Goal: Task Accomplishment & Management: Use online tool/utility

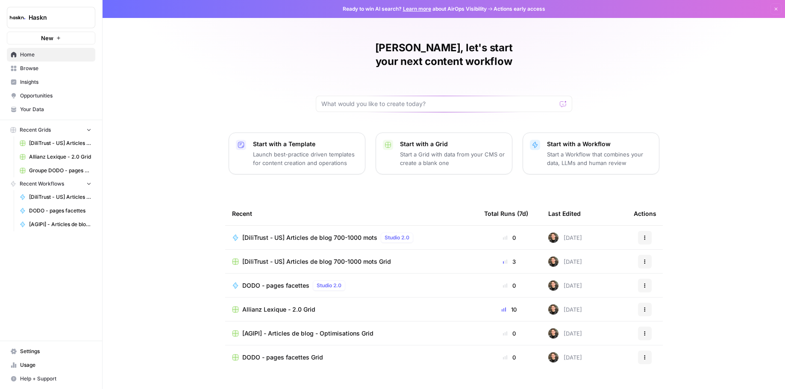
click at [41, 71] on span "Browse" at bounding box center [55, 69] width 71 height 8
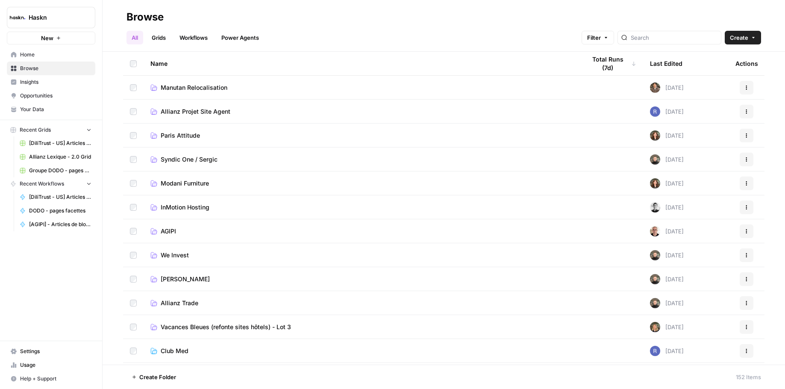
scroll to position [2, 0]
click at [271, 279] on link "[PERSON_NAME]" at bounding box center [361, 277] width 422 height 9
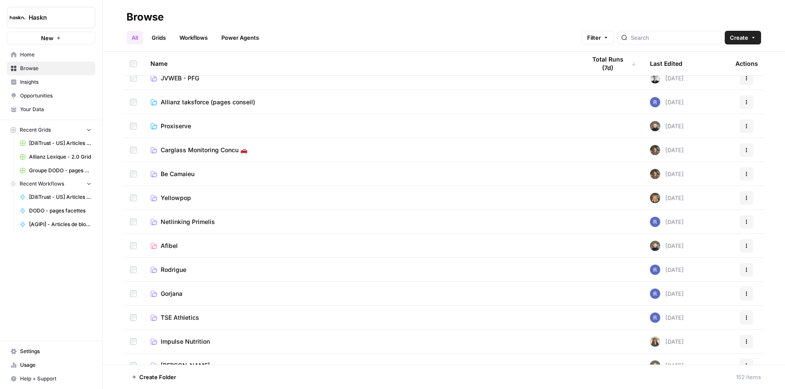
scroll to position [679, 0]
click at [216, 147] on span "Carglass Monitoring Concu 🚗" at bounding box center [204, 150] width 87 height 9
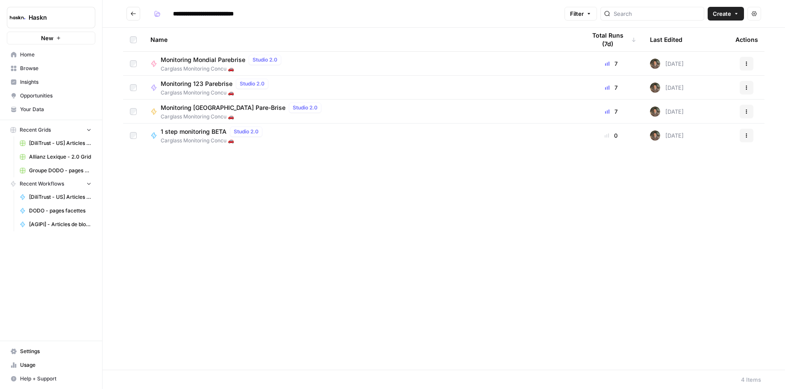
drag, startPoint x: 133, startPoint y: 14, endPoint x: 158, endPoint y: 13, distance: 25.2
click at [134, 14] on icon "Go back" at bounding box center [133, 14] width 6 height 6
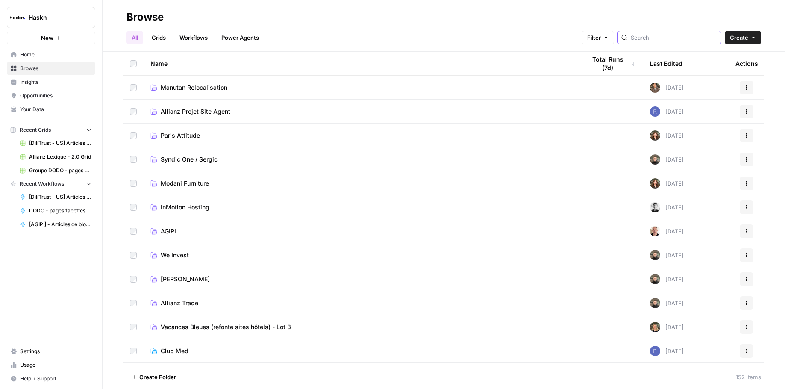
click at [693, 34] on input "search" at bounding box center [674, 37] width 87 height 9
type input "dodo"
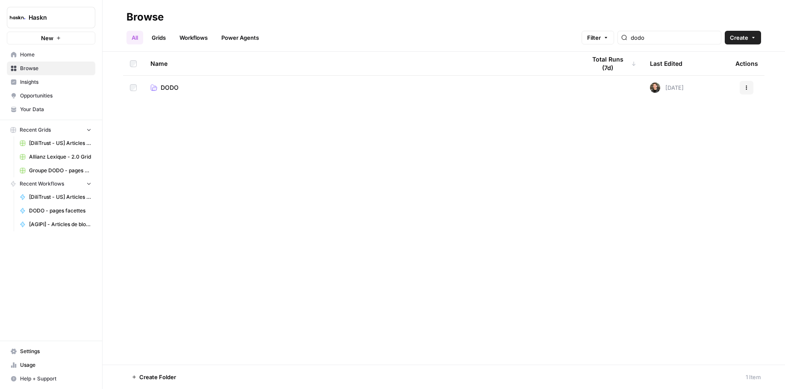
click at [167, 87] on span "DODO" at bounding box center [170, 87] width 18 height 9
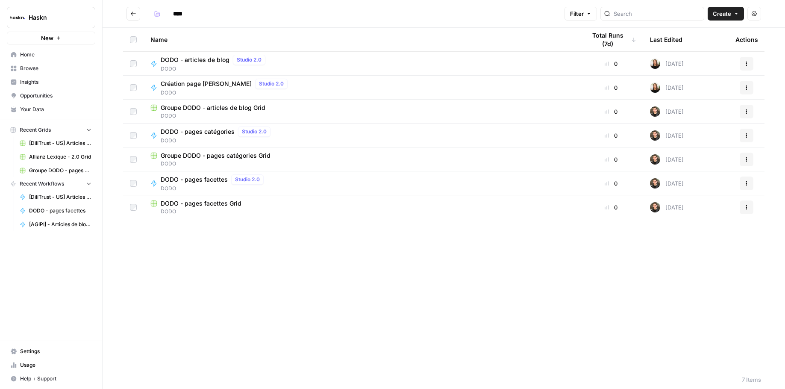
click at [214, 181] on span "DODO - pages facettes" at bounding box center [194, 179] width 67 height 9
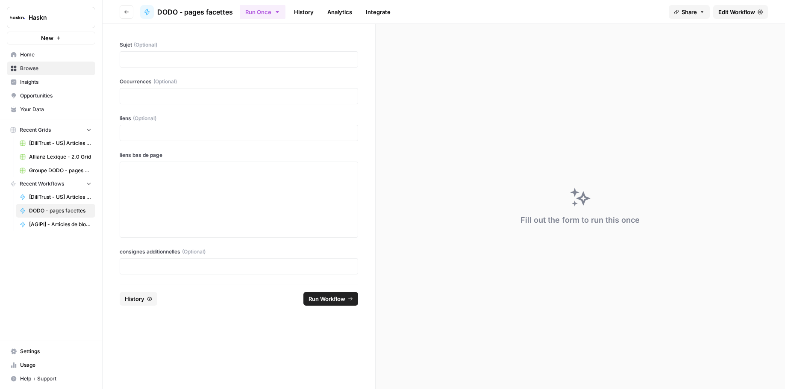
click at [726, 6] on link "Edit Workflow" at bounding box center [740, 12] width 55 height 14
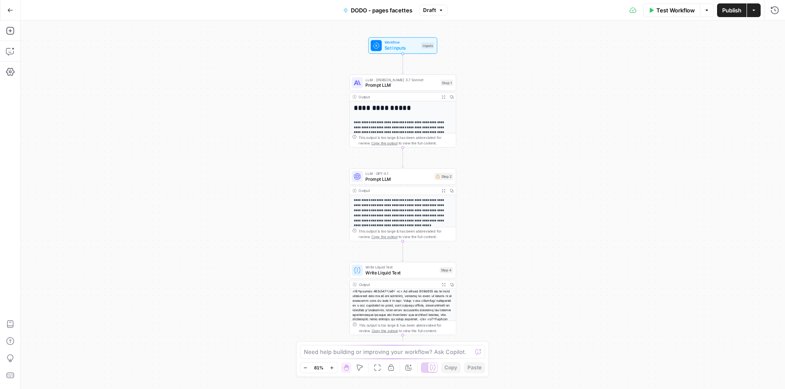
click at [684, 6] on span "Test Workflow" at bounding box center [675, 10] width 38 height 9
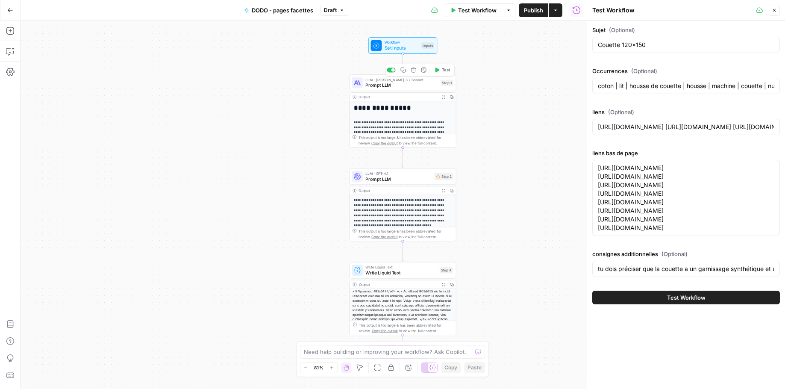
click at [390, 90] on div "LLM · [PERSON_NAME] 3.7 Sonnet Prompt LLM Step 1 Copy step Delete step Add Note…" at bounding box center [402, 82] width 107 height 17
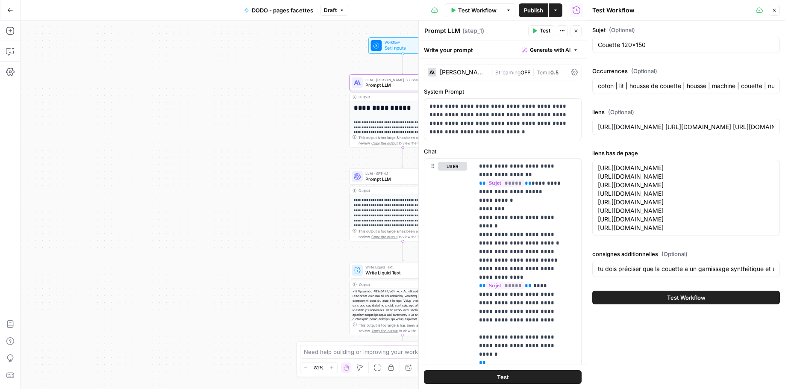
click at [466, 74] on div "[PERSON_NAME] 3.7 Sonnet" at bounding box center [464, 72] width 48 height 6
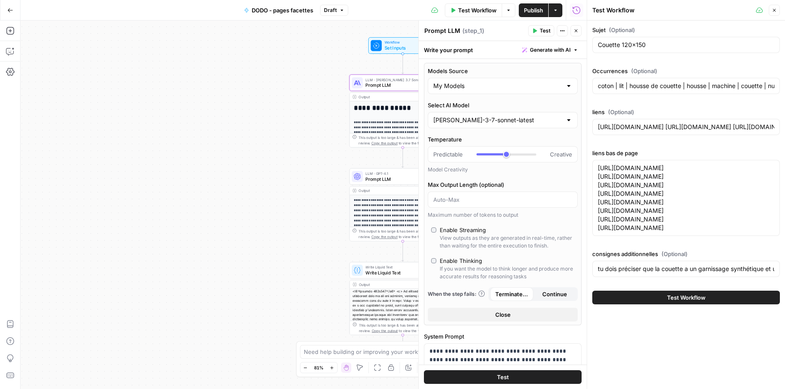
scroll to position [2, 0]
click at [449, 127] on div "[PERSON_NAME]-3-7-sonnet-latest" at bounding box center [503, 120] width 150 height 16
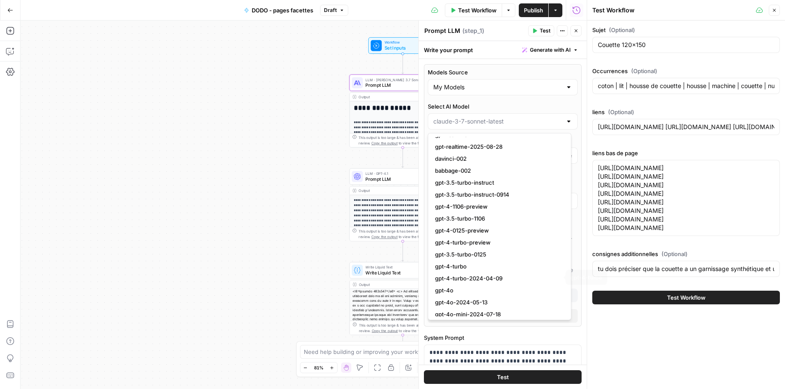
scroll to position [82, 0]
click at [471, 288] on span "gpt-4o" at bounding box center [498, 288] width 126 height 9
type input "gpt-4o"
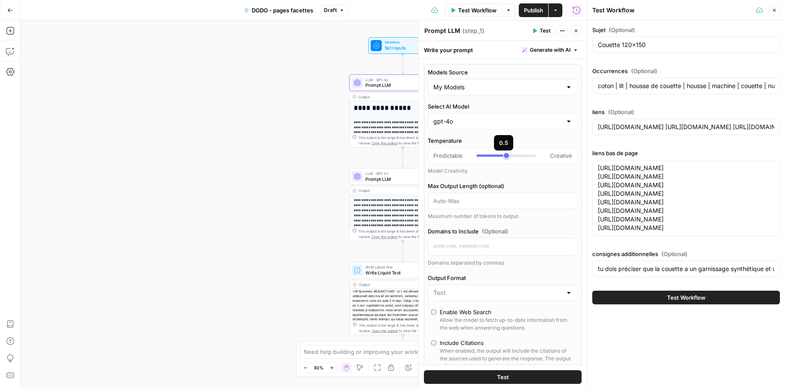
click at [513, 156] on div at bounding box center [506, 156] width 60 height 2
type input "***"
click at [368, 186] on div "**********" at bounding box center [402, 213] width 107 height 55
click at [378, 177] on span "Prompt LLM" at bounding box center [398, 178] width 66 height 7
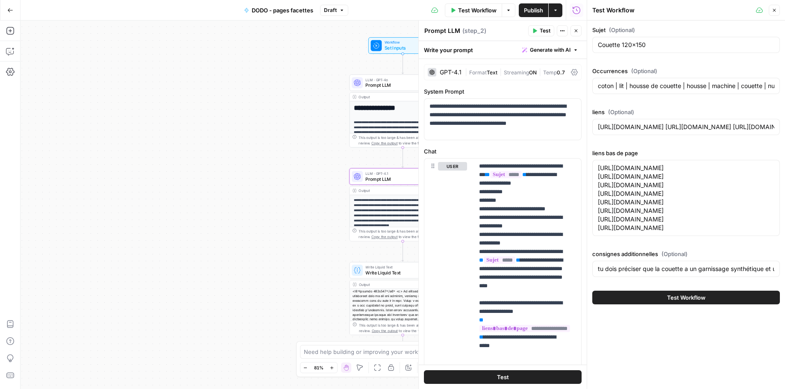
click at [461, 50] on div "Write your prompt Generate with AI" at bounding box center [503, 50] width 168 height 18
click at [449, 76] on div "GPT-4.1" at bounding box center [445, 72] width 34 height 9
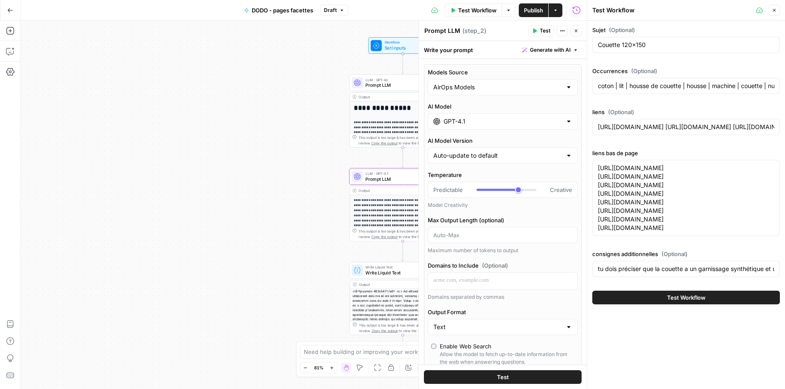
click at [464, 118] on input "GPT-4.1" at bounding box center [502, 121] width 118 height 9
click at [484, 87] on input "Models Source" at bounding box center [497, 87] width 129 height 9
click at [459, 120] on span "My Models" at bounding box center [498, 120] width 126 height 9
type input "My Models"
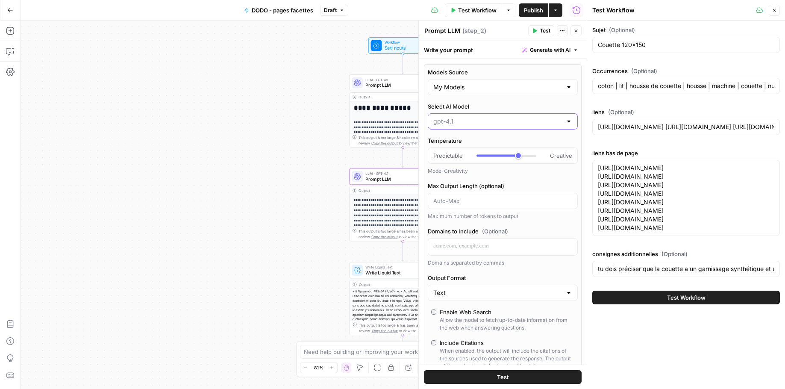
click at [459, 119] on input "Select AI Model" at bounding box center [497, 121] width 129 height 9
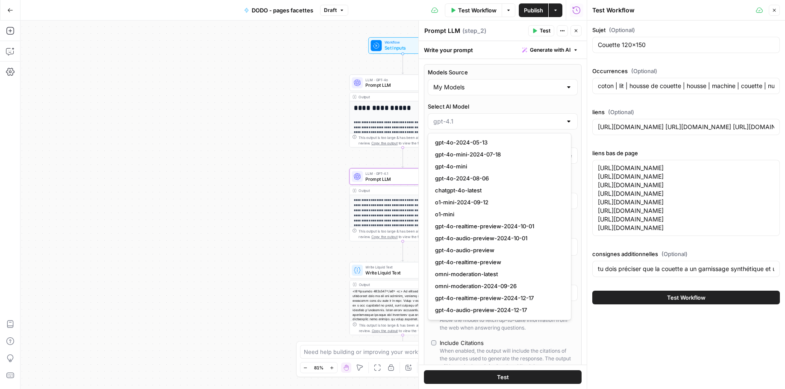
scroll to position [203, 0]
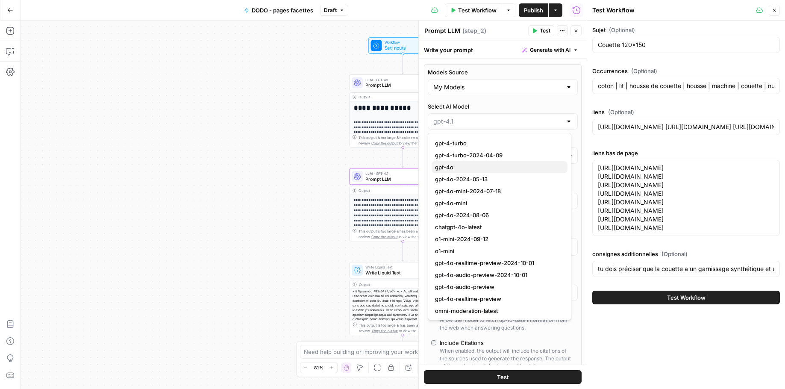
click at [484, 161] on button "gpt-4o" at bounding box center [499, 167] width 136 height 12
type input "gpt-4o"
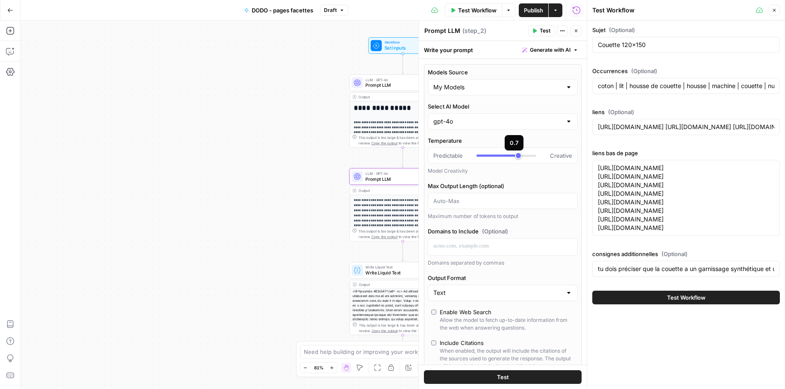
type input "***"
drag, startPoint x: 511, startPoint y: 153, endPoint x: 505, endPoint y: 153, distance: 6.0
click at [505, 153] on div at bounding box center [506, 155] width 60 height 9
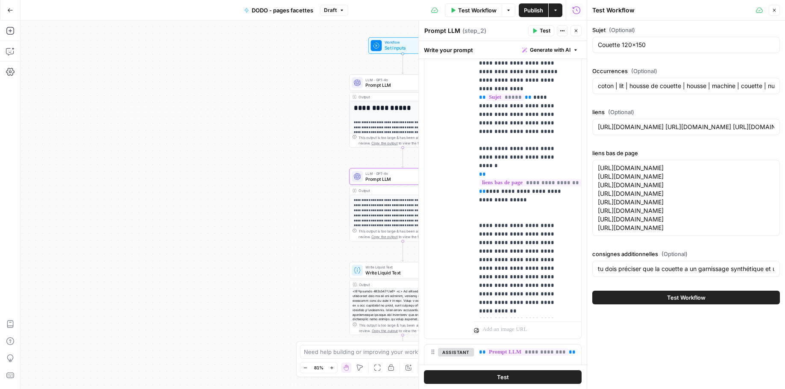
scroll to position [558, 0]
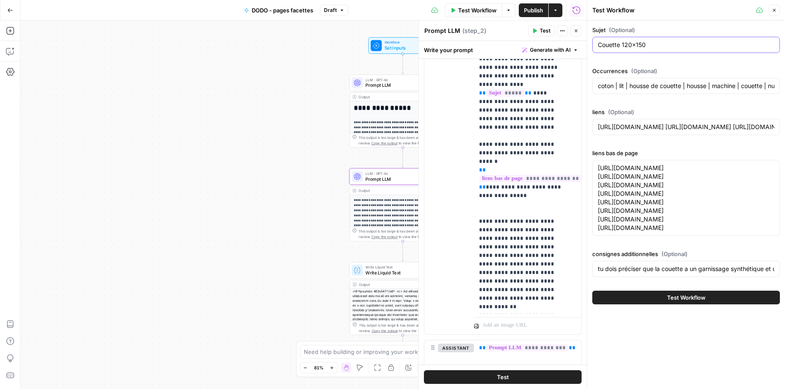
click at [656, 45] on input "Couette 120x150" at bounding box center [686, 45] width 176 height 9
paste input "Drap [PERSON_NAME]"
type input "Drap [PERSON_NAME]"
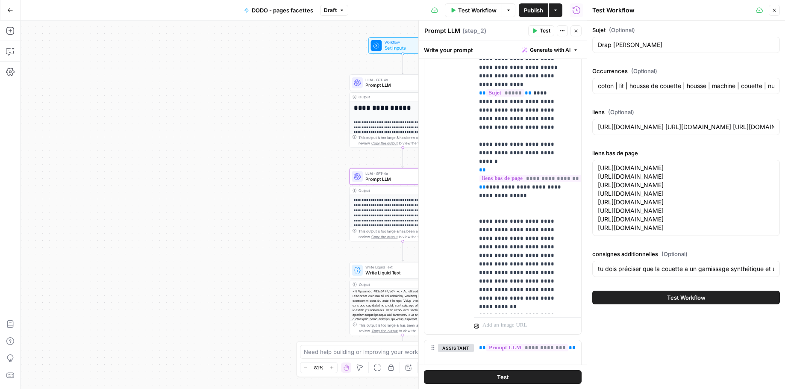
click at [662, 81] on div "coton | lit | housse de couette | housse | machine | couette | nuit | couette e…" at bounding box center [686, 86] width 188 height 16
click at [647, 84] on input "coton | lit | housse de couette | housse | machine | couette | nuit | couette e…" at bounding box center [686, 86] width 176 height 9
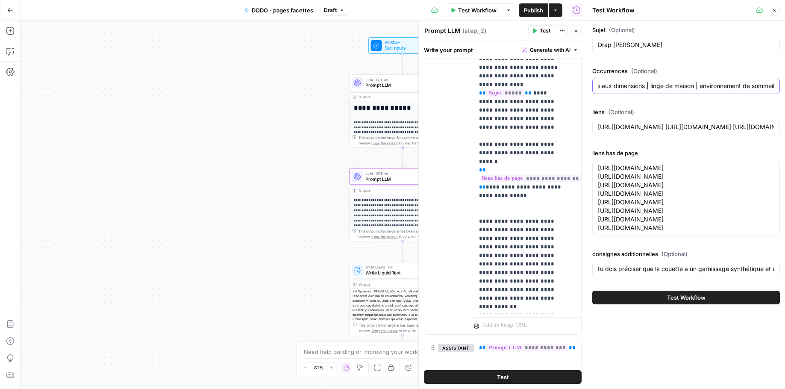
click at [647, 84] on input "coton | lit | housse de couette | housse | machine | couette | nuit | couette e…" at bounding box center [686, 86] width 176 height 9
paste input "lit | confort | qualité | coton | extensible | matelas | jersey | housse | lite…"
type input "lit | confort | qualité | coton | extensible | matelas | jersey | housse | lite…"
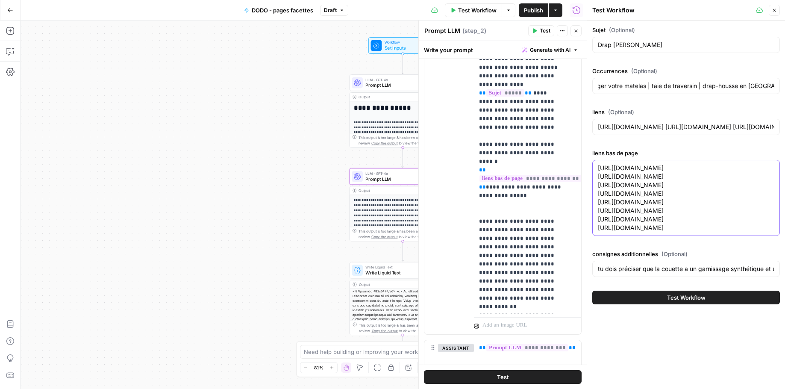
scroll to position [0, 0]
drag, startPoint x: 734, startPoint y: 231, endPoint x: 551, endPoint y: 156, distance: 197.5
click at [551, 156] on body "**********" at bounding box center [392, 194] width 785 height 389
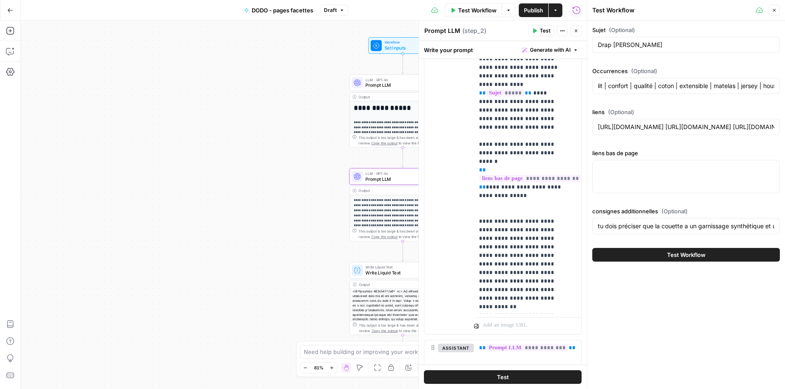
click at [698, 220] on div "tu dois préciser que la couette a un garnissage synthétique et une enveloppe en…" at bounding box center [686, 226] width 188 height 16
click at [698, 224] on input "tu dois préciser que la couette a un garnissage synthétique et une enveloppe en…" at bounding box center [686, 226] width 176 height 9
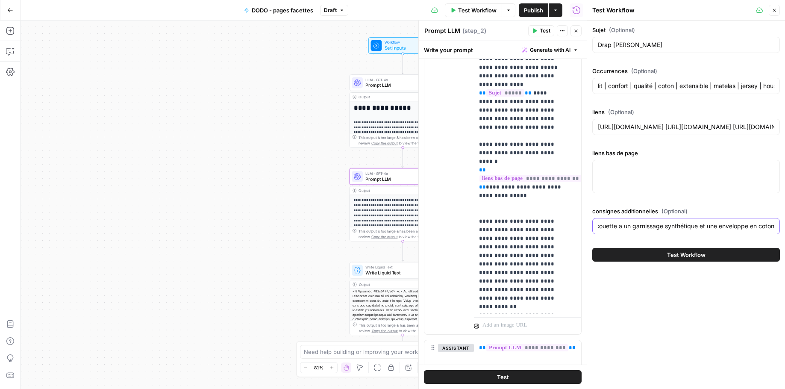
click at [698, 224] on input "tu dois préciser que la couette a un garnissage synthétique et une enveloppe en…" at bounding box center [686, 226] width 176 height 9
type input "t"
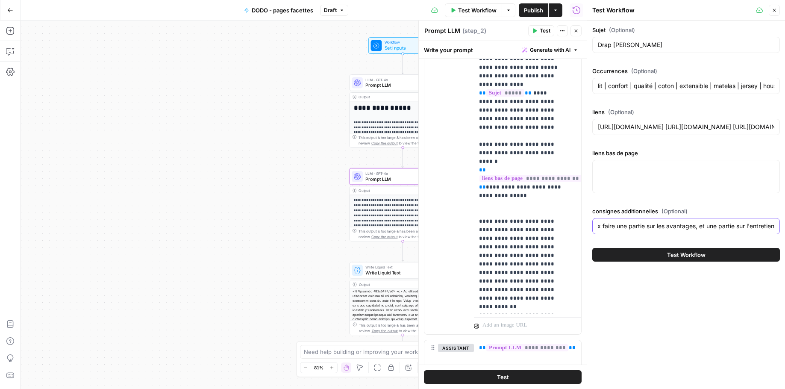
type input "tu peux faire une partie sur les avantages, et une partie sur l'entretien"
click at [641, 164] on textarea "liens bas de page" at bounding box center [686, 168] width 176 height 9
paste textarea "[URL][DOMAIN_NAME]"
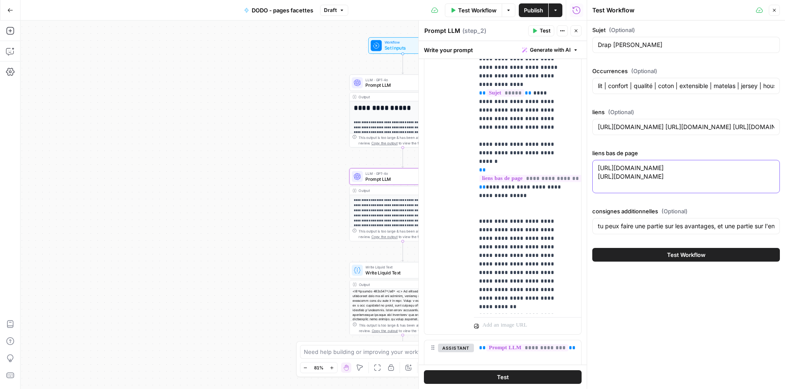
paste textarea "[URL][DOMAIN_NAME]"
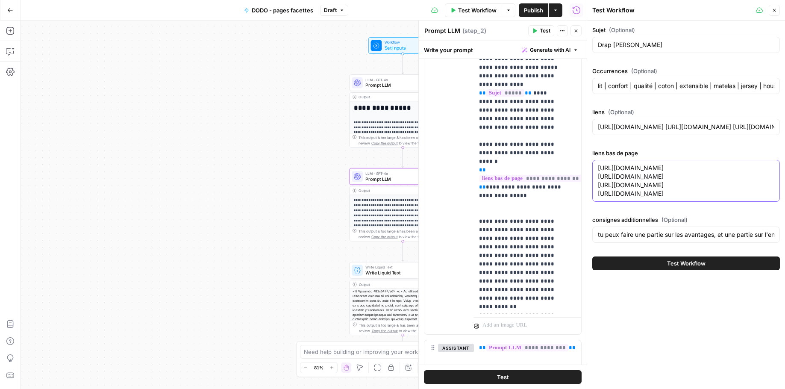
paste textarea "[URL][DOMAIN_NAME]"
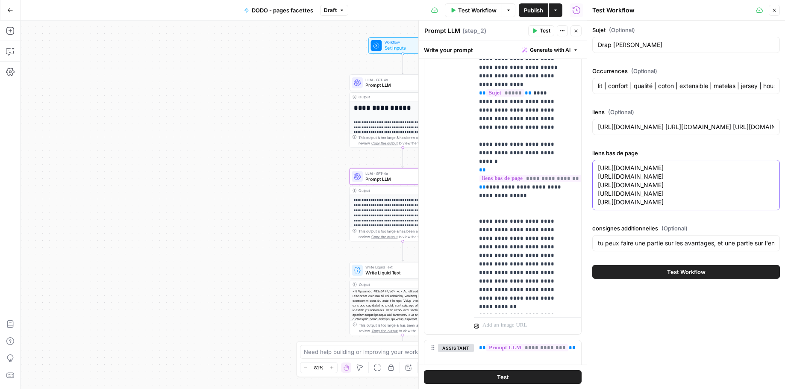
type textarea "[URL][DOMAIN_NAME] [URL][DOMAIN_NAME] [URL][DOMAIN_NAME] [URL][DOMAIN_NAME] [UR…"
click at [690, 276] on span "Test Workflow" at bounding box center [686, 271] width 38 height 9
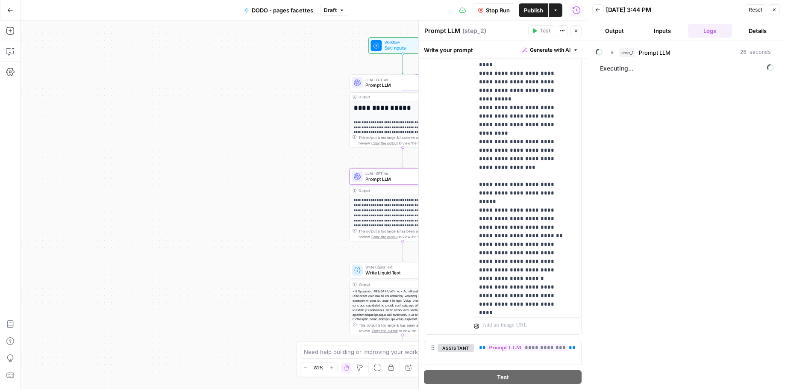
scroll to position [1182, 0]
click at [615, 53] on icon "button" at bounding box center [613, 52] width 7 height 7
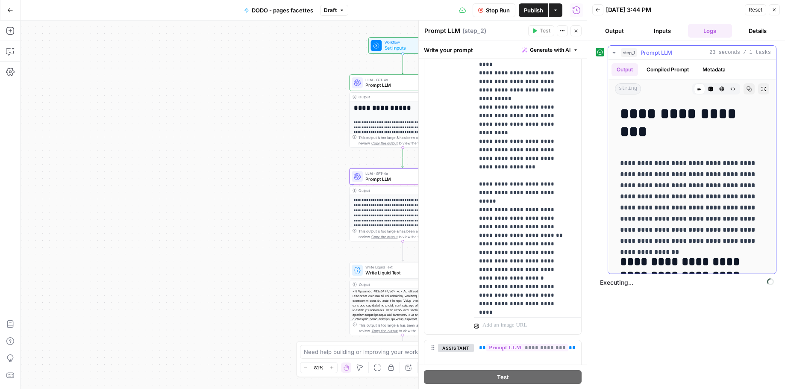
click at [613, 53] on icon "button" at bounding box center [613, 52] width 7 height 7
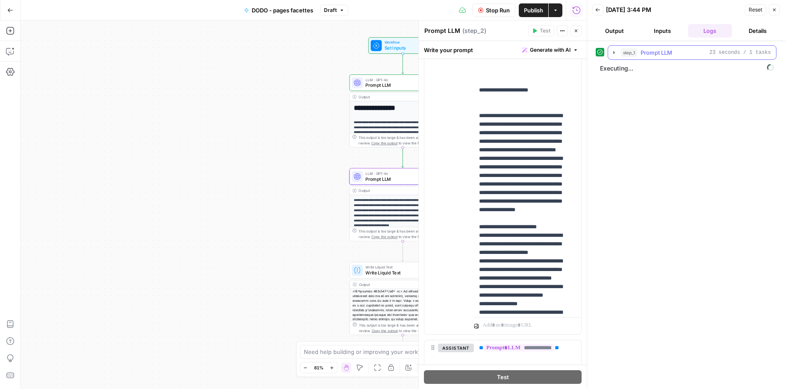
click at [611, 56] on icon "button" at bounding box center [613, 52] width 7 height 7
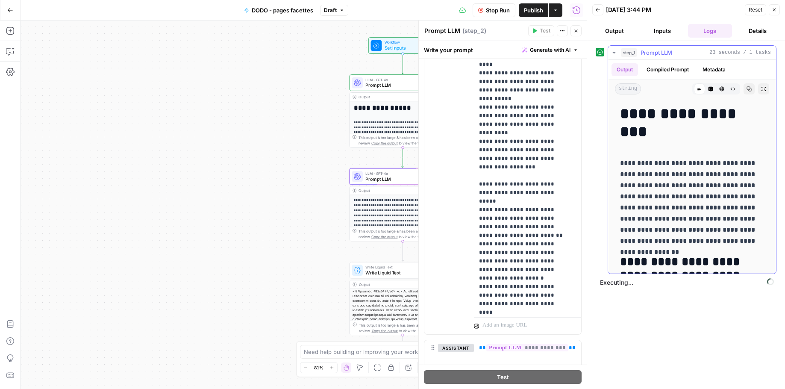
click at [611, 56] on icon "button" at bounding box center [613, 52] width 7 height 7
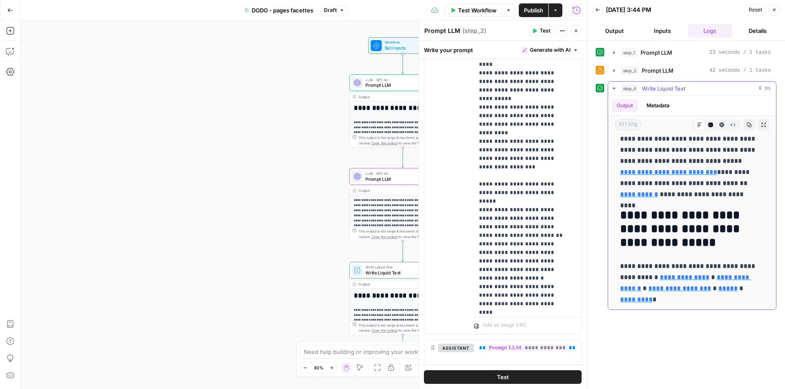
scroll to position [590, 0]
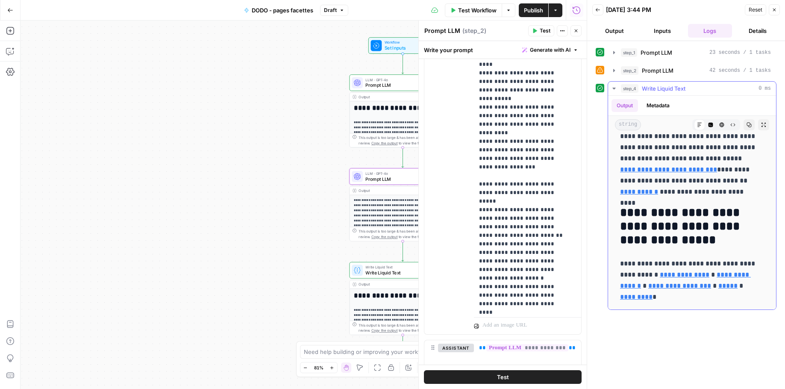
drag, startPoint x: 623, startPoint y: 151, endPoint x: 719, endPoint y: 298, distance: 174.8
copy div "**********"
click at [466, 11] on span "Test Workflow" at bounding box center [477, 10] width 38 height 9
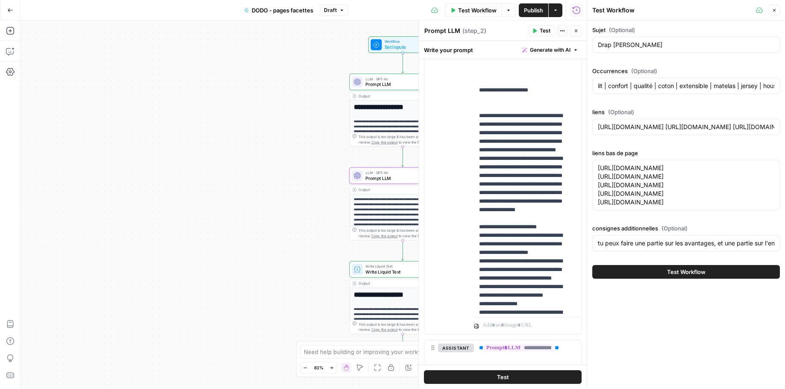
click at [600, 76] on div "Occurrences (Optional) lit | confort | qualité | coton | extensible | matelas |…" at bounding box center [686, 82] width 188 height 31
drag, startPoint x: 598, startPoint y: 166, endPoint x: 754, endPoint y: 251, distance: 177.8
click at [754, 251] on div "Sujet (Optional) Drap housse Jersey Occurrences (Optional) lit | confort | qual…" at bounding box center [686, 140] width 188 height 229
click at [668, 247] on input "tu peux faire une partie sur les avantages, et une partie sur l'entretien" at bounding box center [686, 243] width 176 height 9
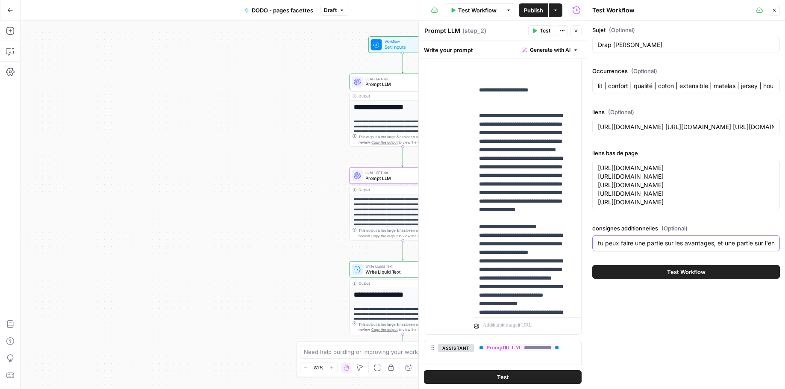
click at [668, 247] on input "tu peux faire une partie sur les avantages, et une partie sur l'entretien" at bounding box center [686, 243] width 176 height 9
click at [661, 53] on div "Sujet (Optional) Drap [PERSON_NAME] Jersey" at bounding box center [686, 41] width 188 height 31
click at [657, 46] on input "Drap [PERSON_NAME]" at bounding box center [686, 45] width 176 height 9
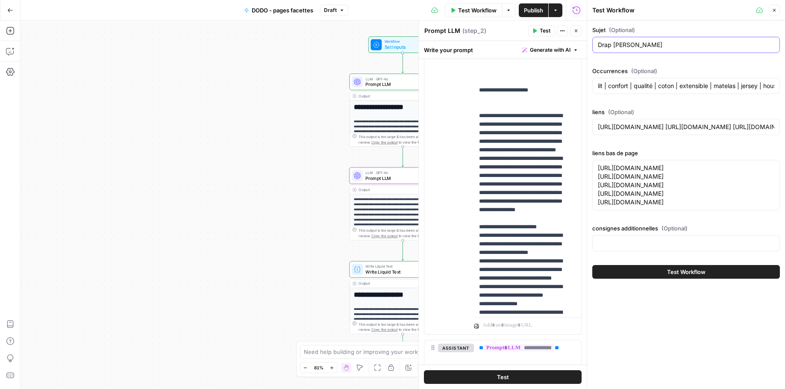
paste input "160x200 bonnet 30"
type input "Drap housse 160x200 bonnet 30"
click at [625, 87] on input "lit | confort | qualité | coton | extensible | matelas | jersey | housse | lite…" at bounding box center [686, 86] width 176 height 9
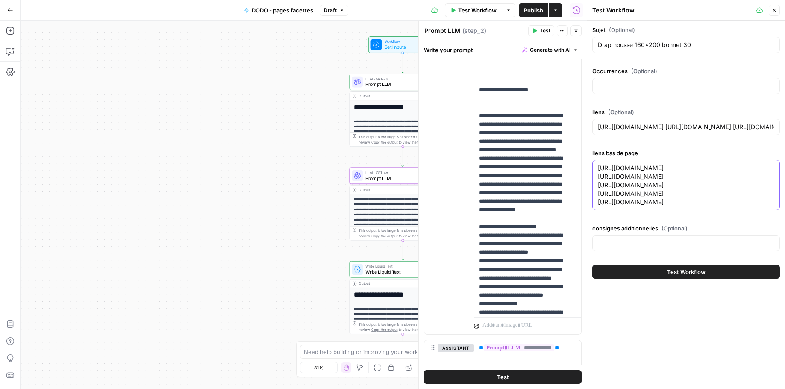
click at [602, 173] on textarea "[URL][DOMAIN_NAME] [URL][DOMAIN_NAME] [URL][DOMAIN_NAME] [URL][DOMAIN_NAME] [UR…" at bounding box center [686, 185] width 176 height 43
click at [603, 173] on textarea "[URL][DOMAIN_NAME] [URL][DOMAIN_NAME] [URL][DOMAIN_NAME] [URL][DOMAIN_NAME] [UR…" at bounding box center [686, 185] width 176 height 43
click at [647, 206] on textarea "[URL][DOMAIN_NAME] [URL][DOMAIN_NAME] [URL][DOMAIN_NAME] [URL][DOMAIN_NAME] [UR…" at bounding box center [686, 185] width 176 height 43
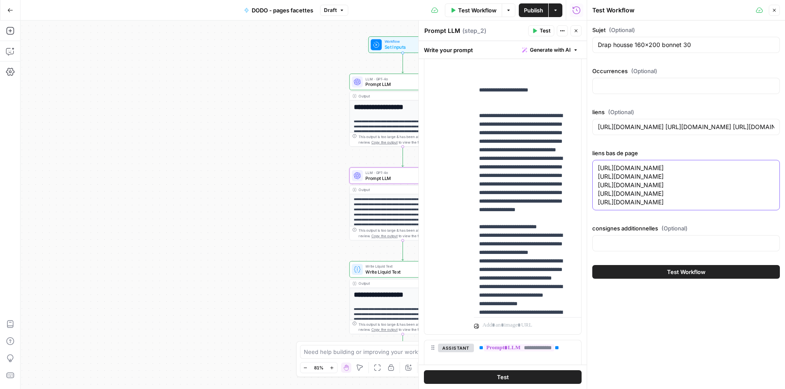
click at [647, 206] on textarea "[URL][DOMAIN_NAME] [URL][DOMAIN_NAME] [URL][DOMAIN_NAME] [URL][DOMAIN_NAME] [UR…" at bounding box center [686, 185] width 176 height 43
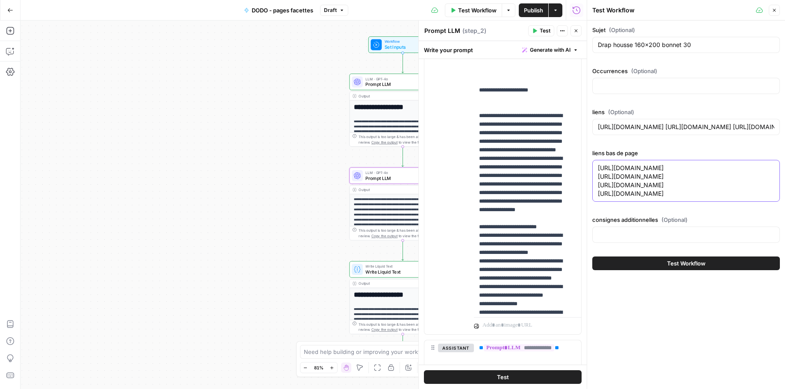
paste textarea "coton-traditionnel"
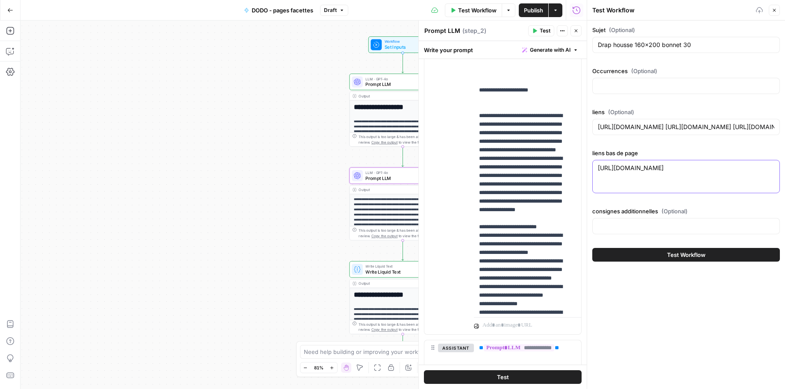
type textarea "[URL][DOMAIN_NAME]"
click at [630, 189] on div "[URL][DOMAIN_NAME] [URL][DOMAIN_NAME]" at bounding box center [686, 176] width 188 height 33
click at [630, 182] on div "[URL][DOMAIN_NAME] [URL][DOMAIN_NAME]" at bounding box center [686, 176] width 188 height 33
click at [643, 223] on input "consignes additionnelles (Optional)" at bounding box center [686, 226] width 176 height 9
paste input "[URL][DOMAIN_NAME]"
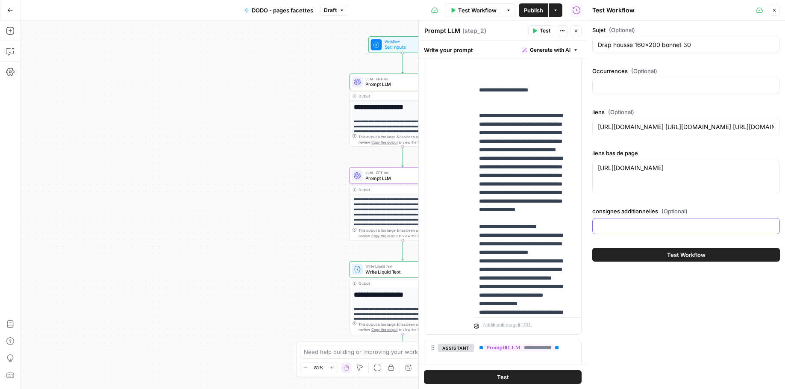
type input "[URL][DOMAIN_NAME]"
click at [643, 223] on input "[URL][DOMAIN_NAME]" at bounding box center [686, 226] width 176 height 9
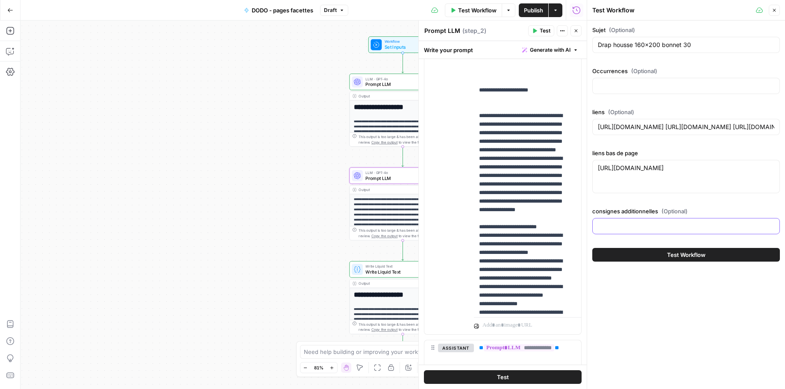
scroll to position [0, 0]
drag, startPoint x: 658, startPoint y: 180, endPoint x: 564, endPoint y: 146, distance: 99.5
click at [564, 146] on body "**********" at bounding box center [392, 194] width 785 height 389
paste textarea "160-200_bonnet-30-cm"
paste textarea "[URL][DOMAIN_NAME]"
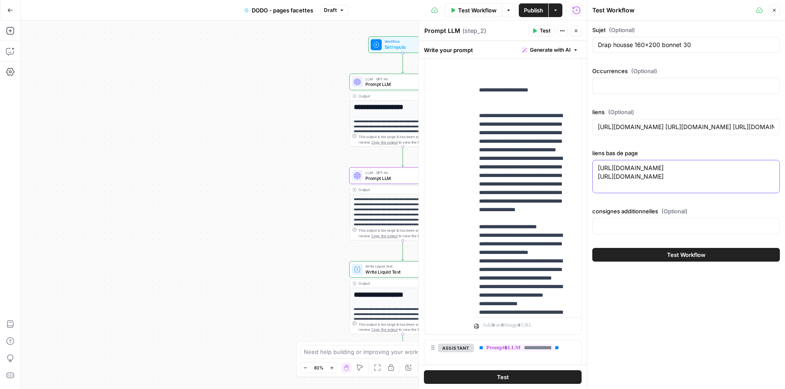
paste textarea "[URL][DOMAIN_NAME]"
drag, startPoint x: 738, startPoint y: 194, endPoint x: 732, endPoint y: 194, distance: 6.0
click at [732, 189] on textarea "[URL][DOMAIN_NAME] [URL][DOMAIN_NAME] [URL][DOMAIN_NAME]" at bounding box center [686, 177] width 176 height 26
drag, startPoint x: 745, startPoint y: 193, endPoint x: 749, endPoint y: 194, distance: 4.8
click at [749, 189] on textarea "[URL][DOMAIN_NAME] [URL][DOMAIN_NAME] [URL][DOMAIN_NAME]" at bounding box center [686, 177] width 176 height 26
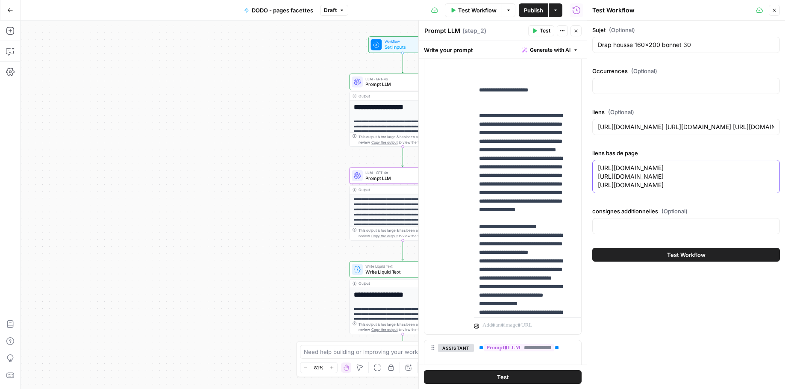
click at [749, 189] on textarea "[URL][DOMAIN_NAME] [URL][DOMAIN_NAME] [URL][DOMAIN_NAME]" at bounding box center [686, 177] width 176 height 26
click at [773, 189] on textarea "[URL][DOMAIN_NAME] [URL][DOMAIN_NAME] [URL][DOMAIN_NAME]" at bounding box center [686, 177] width 176 height 26
click at [735, 189] on textarea "[URL][DOMAIN_NAME] [URL][DOMAIN_NAME] [URL][DOMAIN_NAME]" at bounding box center [686, 177] width 176 height 26
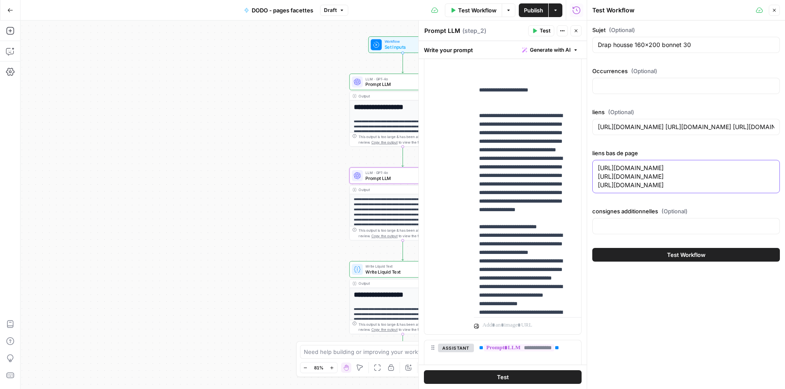
click at [735, 189] on textarea "[URL][DOMAIN_NAME] [URL][DOMAIN_NAME] [URL][DOMAIN_NAME]" at bounding box center [686, 177] width 176 height 26
click at [740, 189] on textarea "[URL][DOMAIN_NAME] [URL][DOMAIN_NAME] [URL][DOMAIN_NAME]" at bounding box center [686, 177] width 176 height 26
drag, startPoint x: 770, startPoint y: 193, endPoint x: 588, endPoint y: 195, distance: 182.4
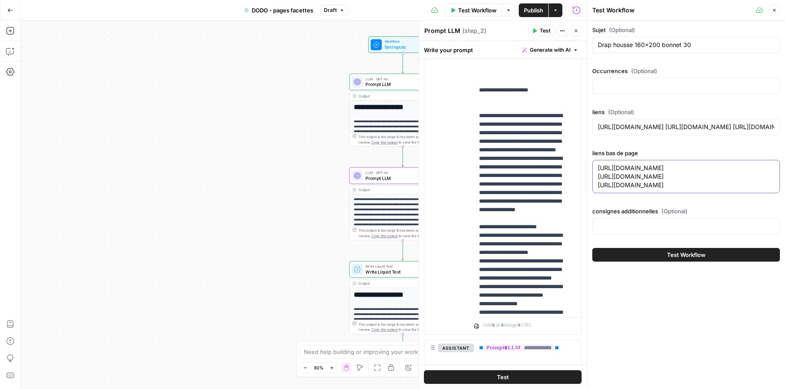
click at [588, 195] on div "Test Workflow Close Sujet (Optional) Drap housse 160x200 bonnet 30 Occurrences …" at bounding box center [686, 194] width 198 height 389
click at [621, 189] on textarea "[URL][DOMAIN_NAME] [URL][DOMAIN_NAME] [URL][DOMAIN_NAME]" at bounding box center [686, 177] width 176 height 26
paste textarea "[URL][DOMAIN_NAME]"
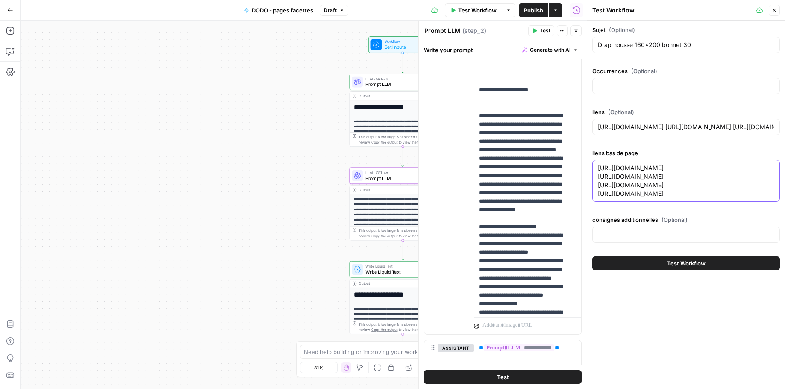
drag, startPoint x: 746, startPoint y: 204, endPoint x: 756, endPoint y: 207, distance: 10.7
click at [752, 198] on textarea "[URL][DOMAIN_NAME] [URL][DOMAIN_NAME] [URL][DOMAIN_NAME] [URL][DOMAIN_NAME]" at bounding box center [686, 181] width 176 height 34
click at [764, 205] on div "liens bas de page [URL][DOMAIN_NAME] [URL][DOMAIN_NAME] [URL][DOMAIN_NAME] [URL…" at bounding box center [686, 177] width 188 height 56
click at [734, 198] on textarea "[URL][DOMAIN_NAME] [URL][DOMAIN_NAME] [URL][DOMAIN_NAME] [URL][DOMAIN_NAME]" at bounding box center [686, 181] width 176 height 34
paste textarea "[URL][DOMAIN_NAME]"
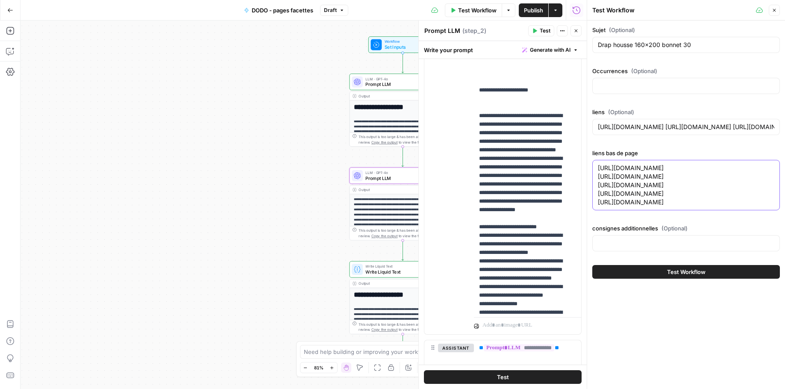
click at [736, 206] on textarea "[URL][DOMAIN_NAME] [URL][DOMAIN_NAME] [URL][DOMAIN_NAME] [URL][DOMAIN_NAME] [UR…" at bounding box center [686, 185] width 176 height 43
click at [748, 206] on textarea "[URL][DOMAIN_NAME] [URL][DOMAIN_NAME] [URL][DOMAIN_NAME] [URL][DOMAIN_NAME] [UR…" at bounding box center [686, 185] width 176 height 43
click at [747, 206] on textarea "[URL][DOMAIN_NAME] [URL][DOMAIN_NAME] [URL][DOMAIN_NAME] [URL][DOMAIN_NAME] [UR…" at bounding box center [686, 185] width 176 height 43
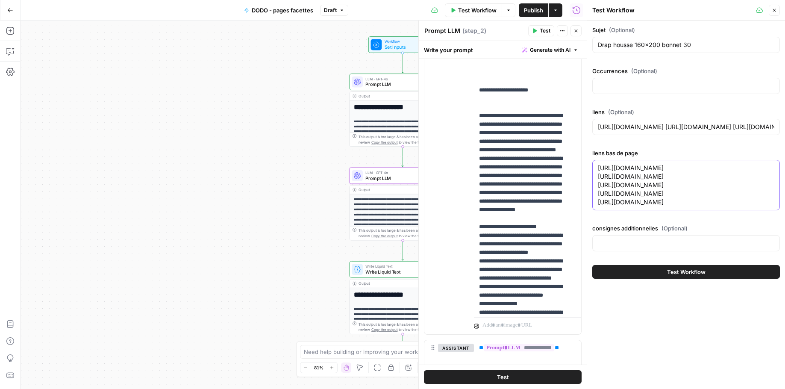
click at [773, 206] on textarea "[URL][DOMAIN_NAME] [URL][DOMAIN_NAME] [URL][DOMAIN_NAME] [URL][DOMAIN_NAME] [UR…" at bounding box center [686, 185] width 176 height 43
paste textarea "[URL][DOMAIN_NAME]"
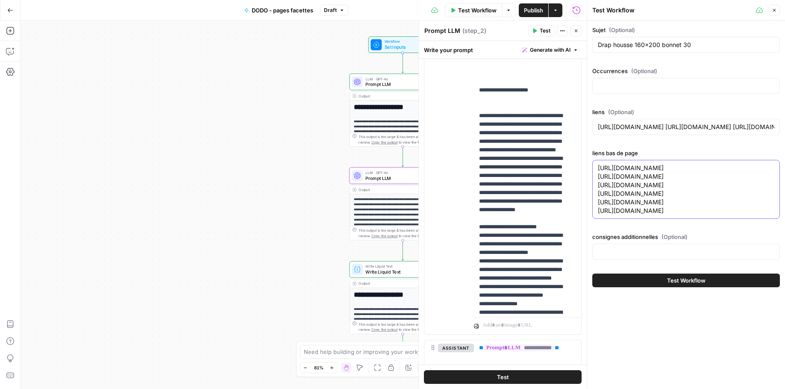
click at [737, 215] on textarea "[URL][DOMAIN_NAME] [URL][DOMAIN_NAME] [URL][DOMAIN_NAME] [URL][DOMAIN_NAME] [UR…" at bounding box center [686, 189] width 176 height 51
click at [719, 219] on div "[URL][DOMAIN_NAME] [URL][DOMAIN_NAME] [URL][DOMAIN_NAME] [URL][DOMAIN_NAME] [UR…" at bounding box center [686, 189] width 188 height 59
click at [716, 219] on div "[URL][DOMAIN_NAME] [URL][DOMAIN_NAME] [URL][DOMAIN_NAME] [URL][DOMAIN_NAME] [UR…" at bounding box center [686, 189] width 188 height 59
click at [775, 217] on div "[URL][DOMAIN_NAME] [URL][DOMAIN_NAME] [URL][DOMAIN_NAME] [URL][DOMAIN_NAME] [UR…" at bounding box center [686, 189] width 188 height 59
click at [772, 214] on textarea "[URL][DOMAIN_NAME] [URL][DOMAIN_NAME] [URL][DOMAIN_NAME] [URL][DOMAIN_NAME] [UR…" at bounding box center [686, 189] width 176 height 51
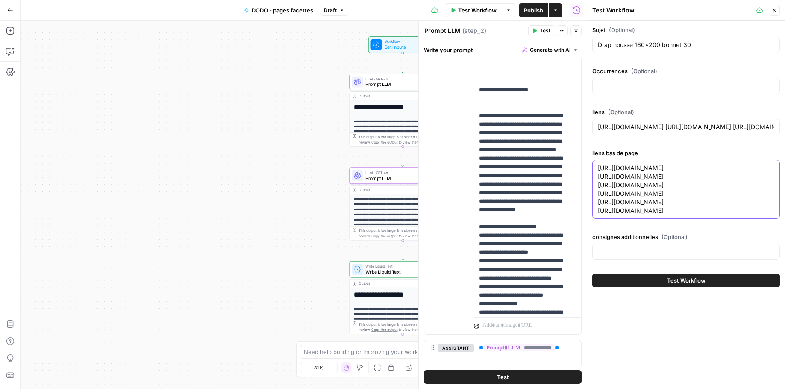
click at [771, 215] on textarea "[URL][DOMAIN_NAME] [URL][DOMAIN_NAME] [URL][DOMAIN_NAME] [URL][DOMAIN_NAME] [UR…" at bounding box center [686, 189] width 176 height 51
paste textarea "[URL][DOMAIN_NAME]"
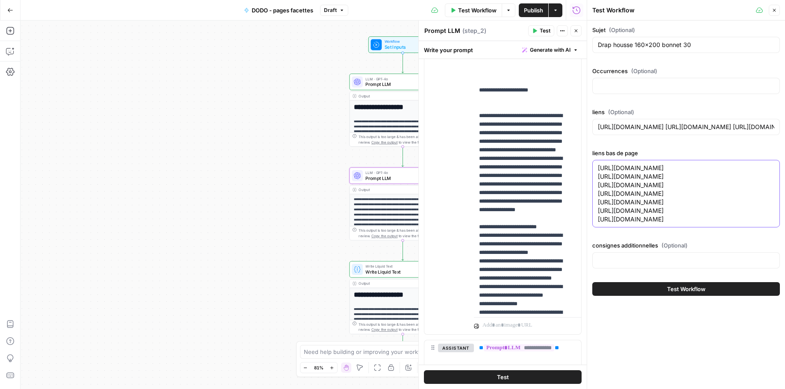
drag, startPoint x: 733, startPoint y: 229, endPoint x: 740, endPoint y: 229, distance: 7.7
click at [740, 223] on textarea "[URL][DOMAIN_NAME] [URL][DOMAIN_NAME] [URL][DOMAIN_NAME] [URL][DOMAIN_NAME] [UR…" at bounding box center [686, 194] width 176 height 60
click at [742, 223] on textarea "[URL][DOMAIN_NAME] [URL][DOMAIN_NAME] [URL][DOMAIN_NAME] [URL][DOMAIN_NAME] [UR…" at bounding box center [686, 194] width 176 height 60
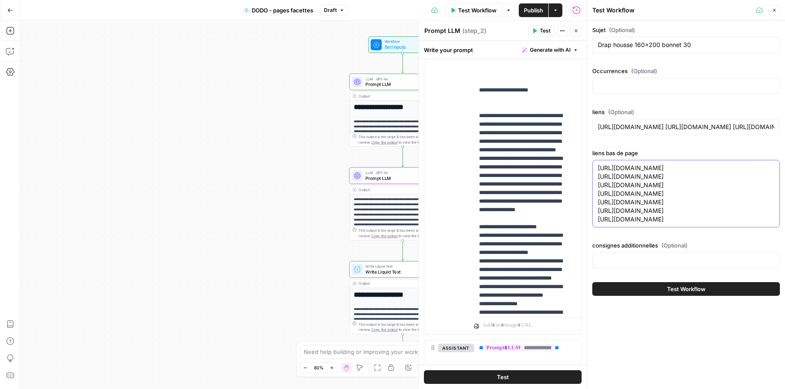
click at [734, 210] on textarea "[URL][DOMAIN_NAME] [URL][DOMAIN_NAME] [URL][DOMAIN_NAME] [URL][DOMAIN_NAME] [UR…" at bounding box center [686, 194] width 176 height 60
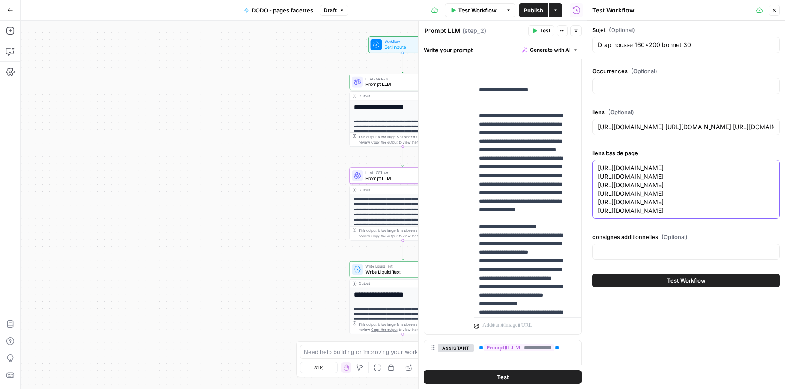
click at [709, 185] on textarea "[URL][DOMAIN_NAME] [URL][DOMAIN_NAME] [URL][DOMAIN_NAME] [URL][DOMAIN_NAME] [UR…" at bounding box center [686, 189] width 176 height 51
click at [728, 215] on textarea "[URL][DOMAIN_NAME] [URL][DOMAIN_NAME] [URL][DOMAIN_NAME] [URL][DOMAIN_NAME] [UR…" at bounding box center [686, 189] width 176 height 51
drag, startPoint x: 772, startPoint y: 223, endPoint x: 537, endPoint y: 169, distance: 241.1
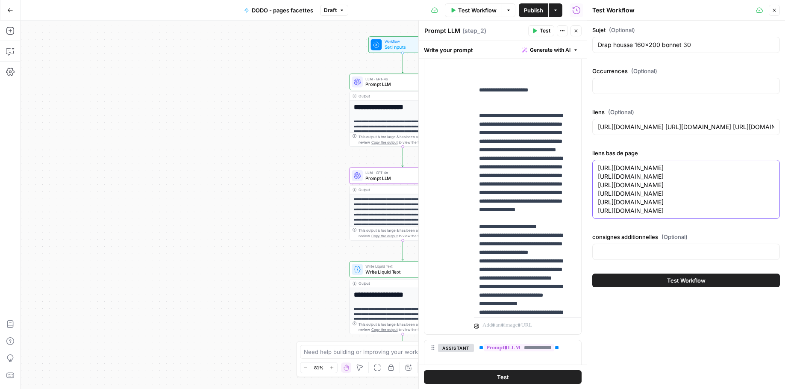
click at [537, 169] on body "**********" at bounding box center [392, 194] width 785 height 389
paste textarea "40-190_bonnet-30-cm"
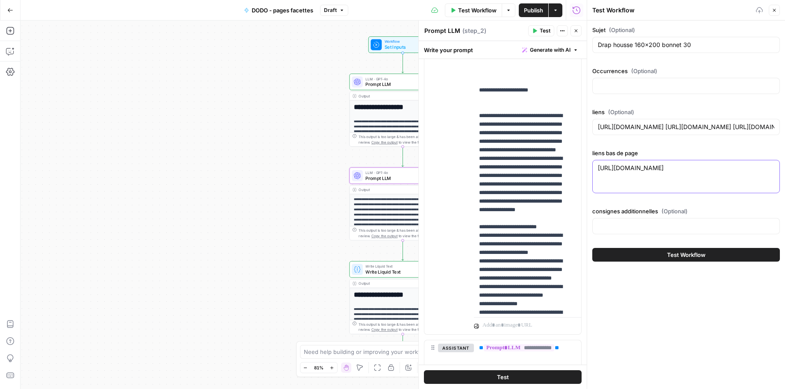
paste textarea "[URL][DOMAIN_NAME]"
drag, startPoint x: 701, startPoint y: 200, endPoint x: 572, endPoint y: 198, distance: 128.6
click at [572, 198] on body "**********" at bounding box center [392, 194] width 785 height 389
paste textarea "[URL][DOMAIN_NAME]"
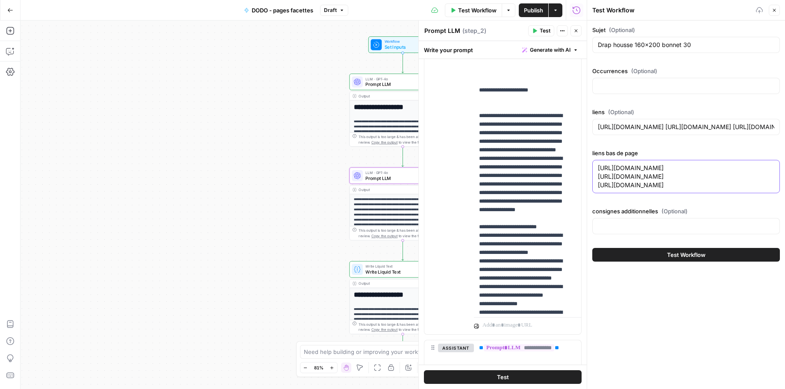
paste textarea "[URL][DOMAIN_NAME]"
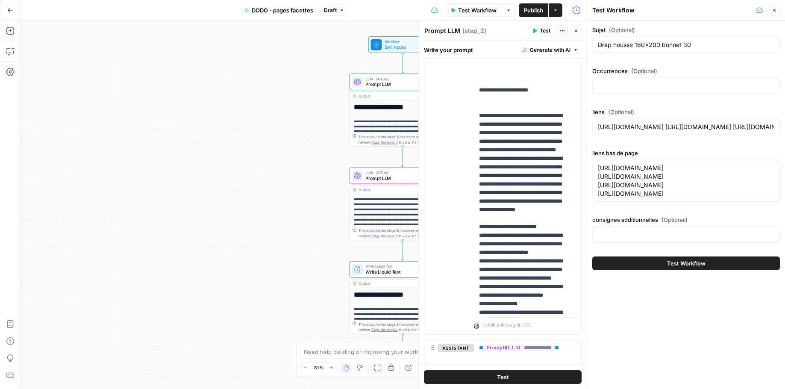
click at [597, 169] on div "[URL][DOMAIN_NAME] [URL][DOMAIN_NAME] [URL][DOMAIN_NAME] [URL][DOMAIN_NAME] [UR…" at bounding box center [686, 181] width 188 height 42
click at [596, 165] on div "[URL][DOMAIN_NAME] [URL][DOMAIN_NAME] [URL][DOMAIN_NAME] [URL][DOMAIN_NAME] [UR…" at bounding box center [686, 181] width 188 height 42
click at [598, 167] on textarea "[URL][DOMAIN_NAME] [URL][DOMAIN_NAME] [URL][DOMAIN_NAME] [URL][DOMAIN_NAME]" at bounding box center [686, 181] width 176 height 34
paste textarea "[URL][DOMAIN_NAME]"
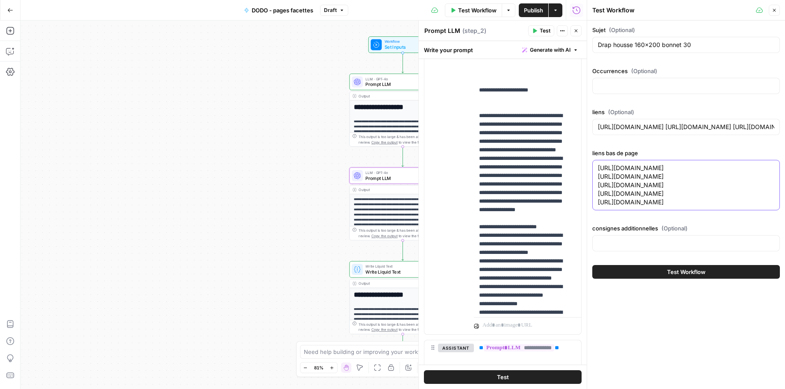
click at [598, 167] on textarea "[URL][DOMAIN_NAME] [URL][DOMAIN_NAME] [URL][DOMAIN_NAME] [URL][DOMAIN_NAME] [UR…" at bounding box center [686, 185] width 176 height 43
paste textarea "[URL][DOMAIN_NAME]"
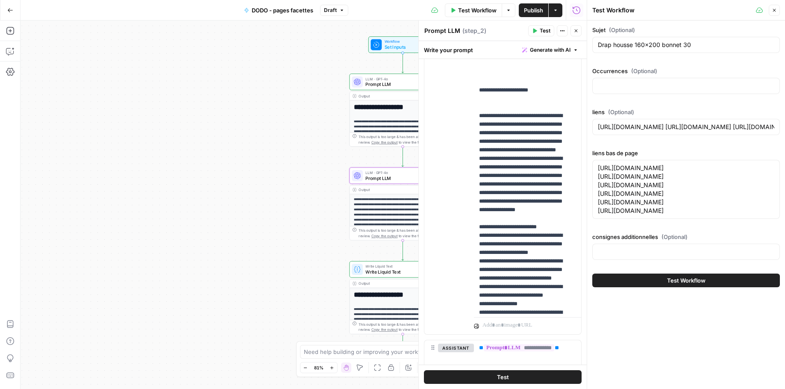
click at [596, 167] on div "[URL][DOMAIN_NAME] [URL][DOMAIN_NAME] [URL][DOMAIN_NAME] [URL][DOMAIN_NAME] [UR…" at bounding box center [686, 189] width 188 height 59
click at [597, 167] on div "[URL][DOMAIN_NAME] [URL][DOMAIN_NAME] [URL][DOMAIN_NAME] [URL][DOMAIN_NAME] [UR…" at bounding box center [686, 189] width 188 height 59
click at [598, 167] on textarea "[URL][DOMAIN_NAME] [URL][DOMAIN_NAME] [URL][DOMAIN_NAME] [URL][DOMAIN_NAME] [UR…" at bounding box center [686, 189] width 176 height 51
paste textarea "[URL][DOMAIN_NAME]"
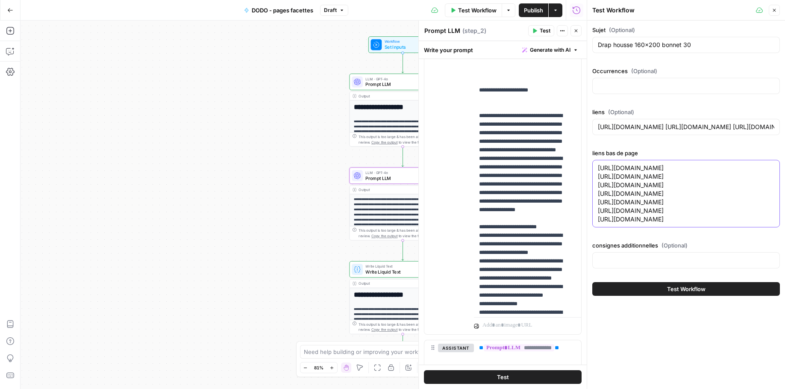
type textarea "[URL][DOMAIN_NAME] [URL][DOMAIN_NAME] [URL][DOMAIN_NAME] [URL][DOMAIN_NAME] [UR…"
click at [613, 94] on div at bounding box center [686, 86] width 188 height 16
click at [681, 203] on textarea "[URL][DOMAIN_NAME] [URL][DOMAIN_NAME] [URL][DOMAIN_NAME] [URL][DOMAIN_NAME] [UR…" at bounding box center [686, 194] width 176 height 60
drag, startPoint x: 618, startPoint y: 95, endPoint x: 618, endPoint y: 85, distance: 10.3
click at [618, 95] on div "Occurrences (Optional)" at bounding box center [686, 82] width 188 height 31
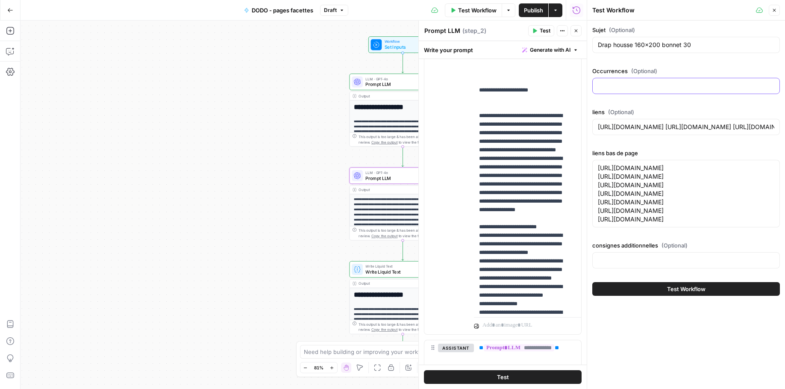
click at [618, 85] on input "Occurrences (Optional)" at bounding box center [686, 86] width 176 height 9
paste input "nuit | confort | lit | bonnet | tailles | housse | literie | drap | matelas | d…"
type input "nuit | confort | lit | bonnet | tailles | housse | literie | drap | matelas | d…"
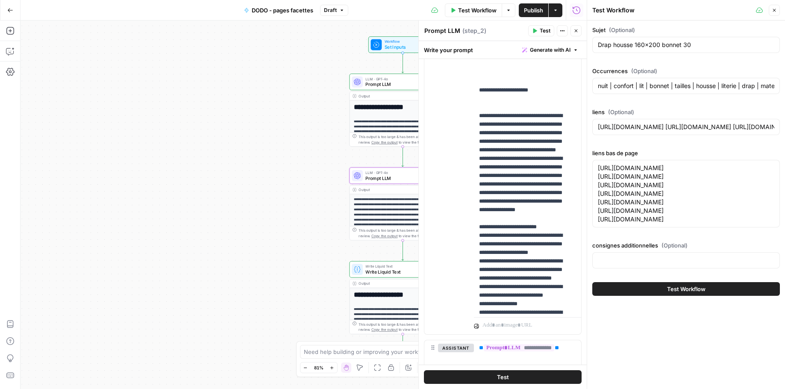
click at [656, 296] on button "Test Workflow" at bounding box center [686, 289] width 188 height 14
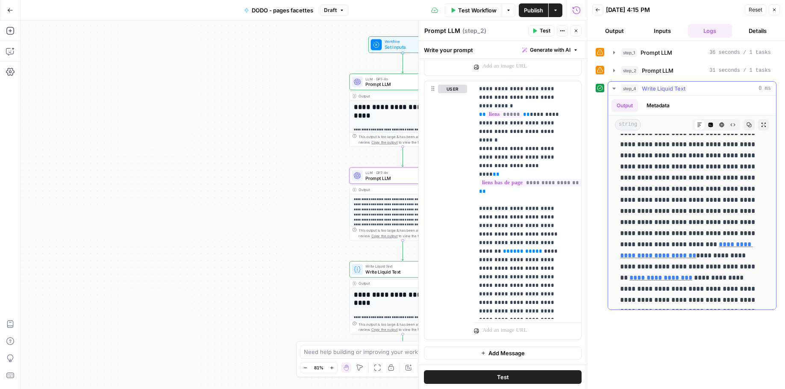
scroll to position [655, 0]
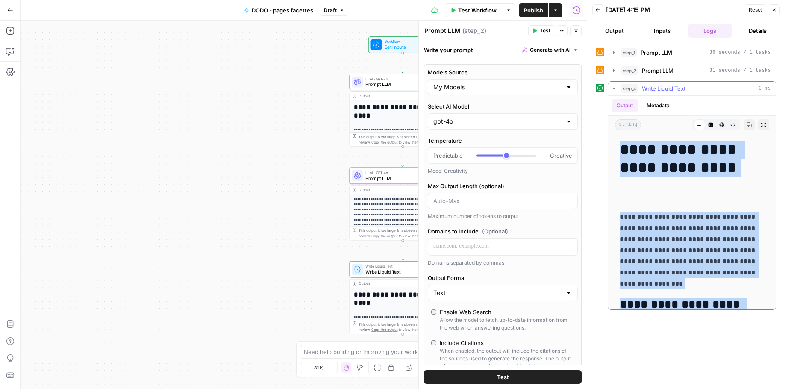
scroll to position [842, 0]
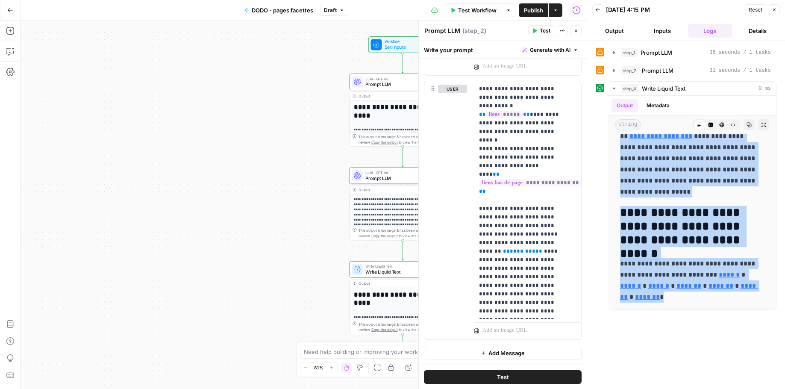
click at [475, 7] on span "Test Workflow" at bounding box center [477, 10] width 38 height 9
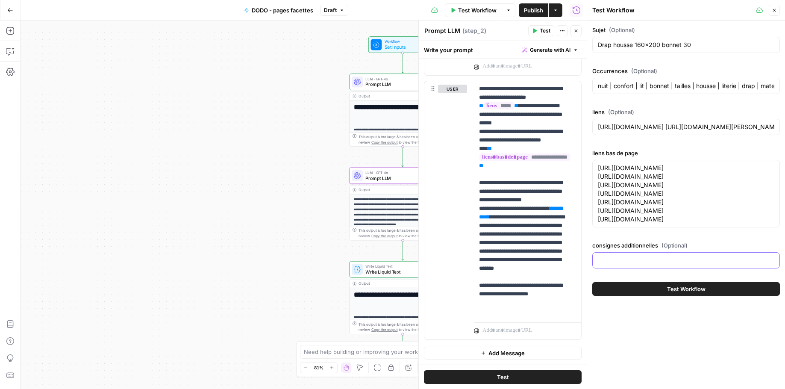
click at [706, 264] on input "consignes additionnelles (Optional)" at bounding box center [686, 260] width 176 height 9
click at [683, 264] on input "consignes additionnelles (Optional)" at bounding box center [686, 260] width 176 height 9
type input "rédige une partie sur"
click at [684, 264] on input "rédige une partie sur" at bounding box center [686, 260] width 176 height 9
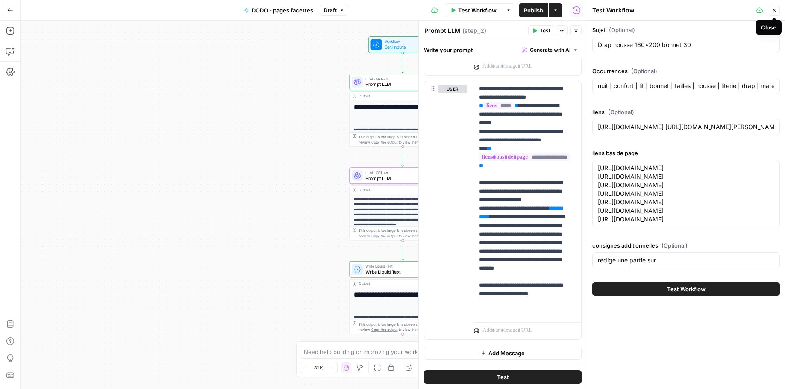
click at [777, 11] on button "Close" at bounding box center [774, 10] width 11 height 11
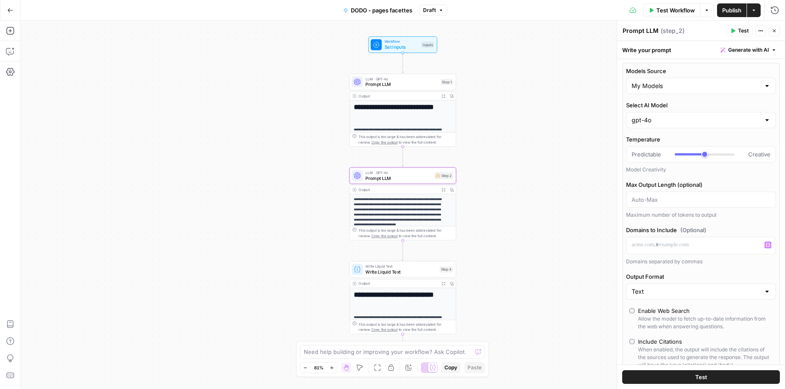
scroll to position [0, 0]
click at [369, 118] on h1 "**********" at bounding box center [400, 111] width 93 height 16
click at [395, 83] on span "Prompt LLM" at bounding box center [401, 84] width 72 height 7
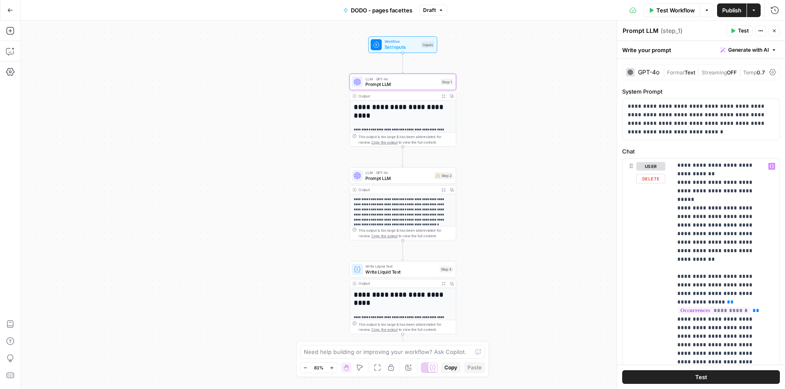
scroll to position [326, 0]
drag, startPoint x: 722, startPoint y: 231, endPoint x: 696, endPoint y: 242, distance: 28.7
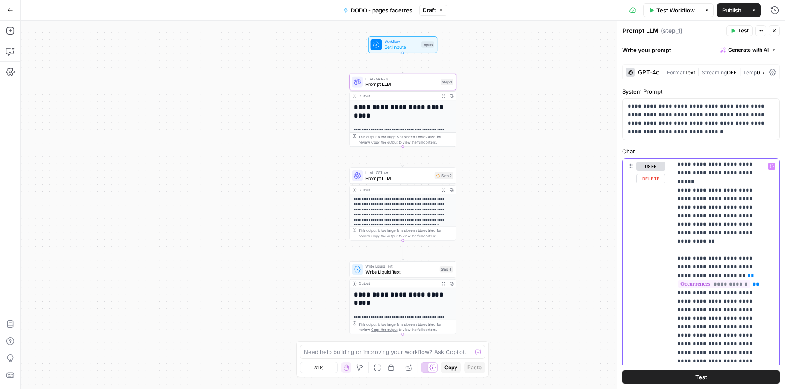
scroll to position [344, 0]
click at [762, 288] on div "**********" at bounding box center [722, 332] width 101 height 348
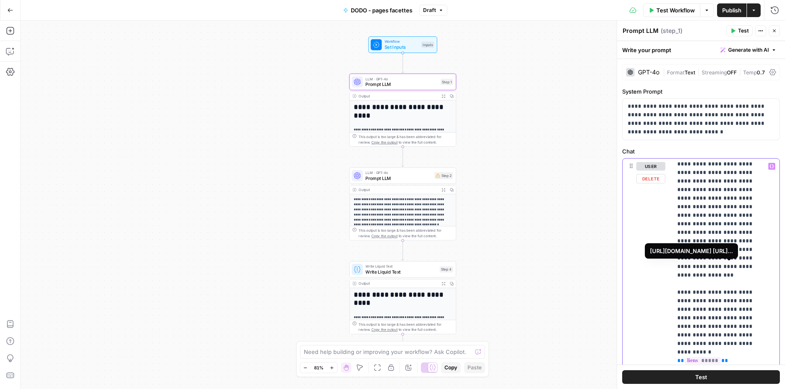
scroll to position [530, 0]
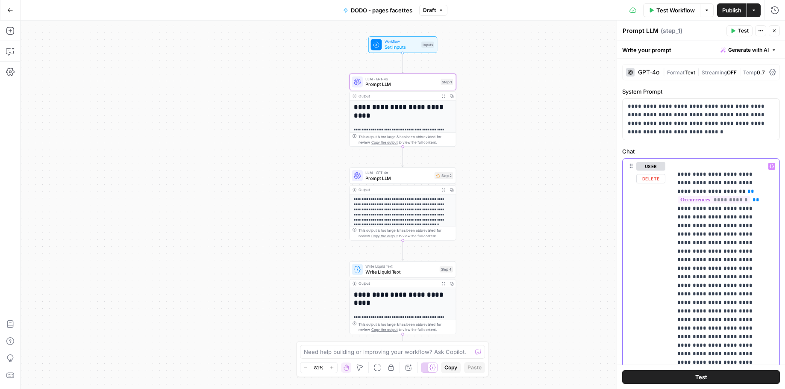
scroll to position [389, 0]
click at [670, 17] on button "Test Workflow" at bounding box center [671, 10] width 57 height 14
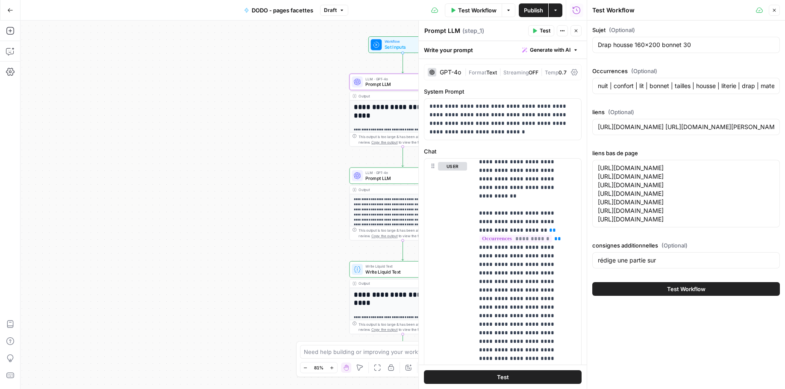
click at [671, 272] on div "consignes additionnelles (Optional) rédige une partie sur" at bounding box center [686, 256] width 188 height 31
drag, startPoint x: 671, startPoint y: 331, endPoint x: 589, endPoint y: 321, distance: 82.2
click at [589, 321] on div "Test Workflow Close Sujet (Optional) Drap housse 160x200 bonnet 30 Occurrences …" at bounding box center [686, 194] width 198 height 389
click at [626, 301] on div "Test Workflow" at bounding box center [686, 289] width 188 height 24
click at [628, 296] on button "Test Workflow" at bounding box center [686, 289] width 188 height 14
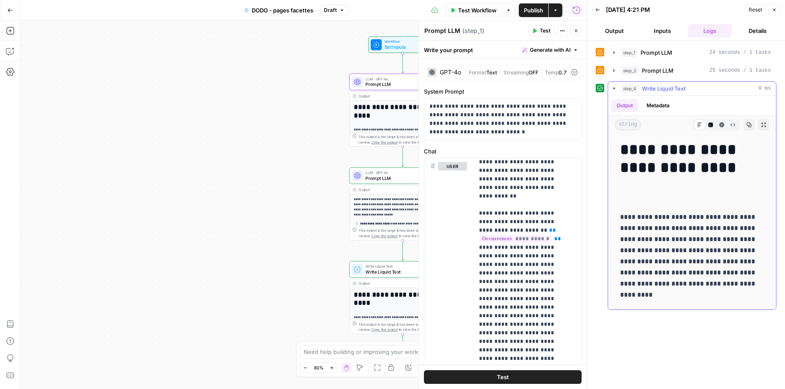
click at [665, 188] on h1 "**********" at bounding box center [689, 168] width 138 height 54
click at [666, 186] on h1 "**********" at bounding box center [689, 168] width 138 height 54
click at [699, 179] on h1 "**********" at bounding box center [689, 168] width 138 height 54
click at [692, 173] on h1 "**********" at bounding box center [689, 168] width 138 height 54
drag, startPoint x: 692, startPoint y: 174, endPoint x: 687, endPoint y: 174, distance: 5.1
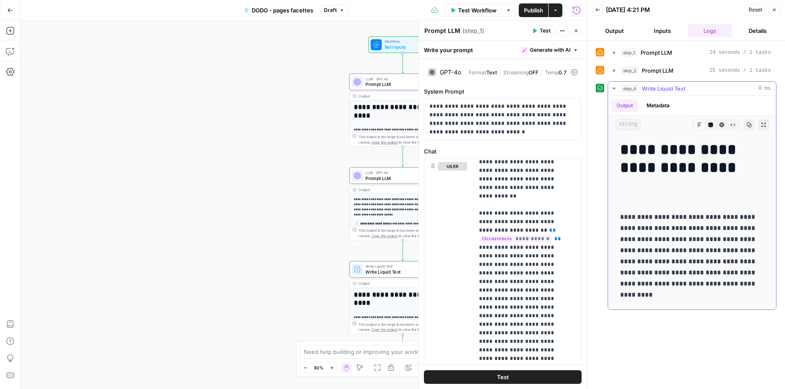
click at [687, 174] on h1 "**********" at bounding box center [689, 168] width 138 height 54
click at [687, 177] on h1 "**********" at bounding box center [689, 168] width 138 height 54
click at [670, 215] on p "**********" at bounding box center [689, 255] width 138 height 89
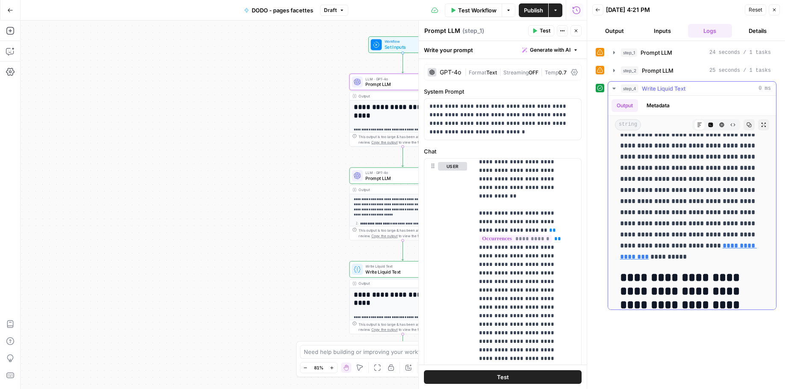
scroll to position [636, 0]
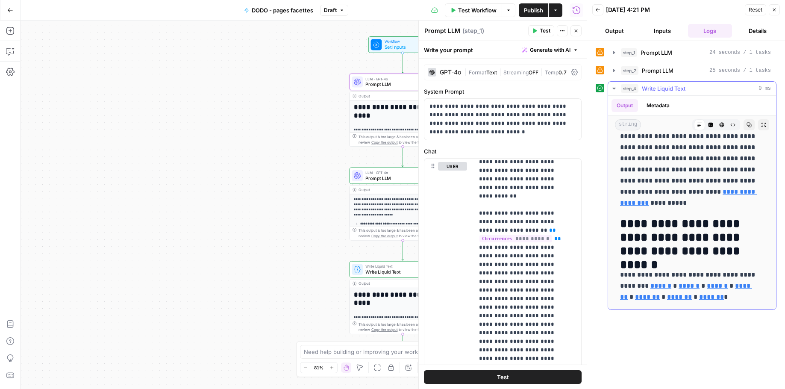
drag, startPoint x: 620, startPoint y: 216, endPoint x: 756, endPoint y: 210, distance: 136.0
copy div "**********"
click at [616, 88] on icon "button" at bounding box center [613, 88] width 7 height 7
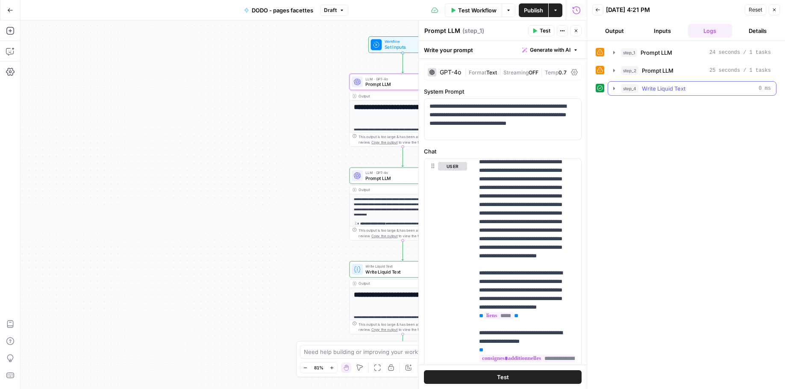
click at [615, 89] on icon "button" at bounding box center [613, 88] width 7 height 7
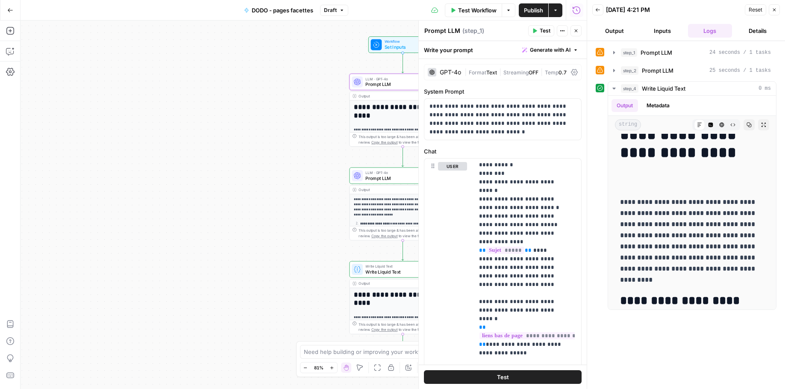
scroll to position [155, 0]
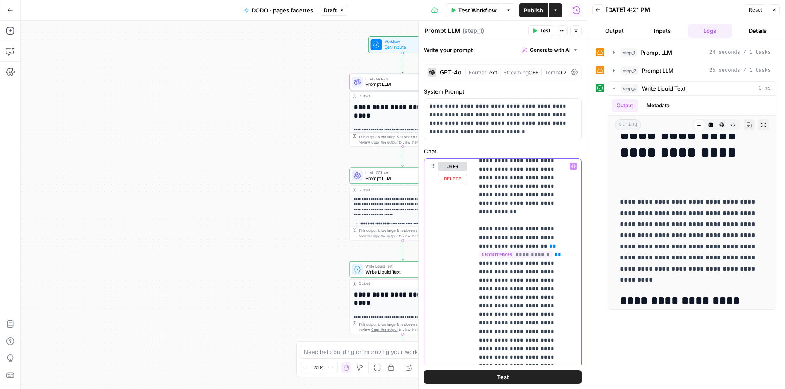
scroll to position [680, 0]
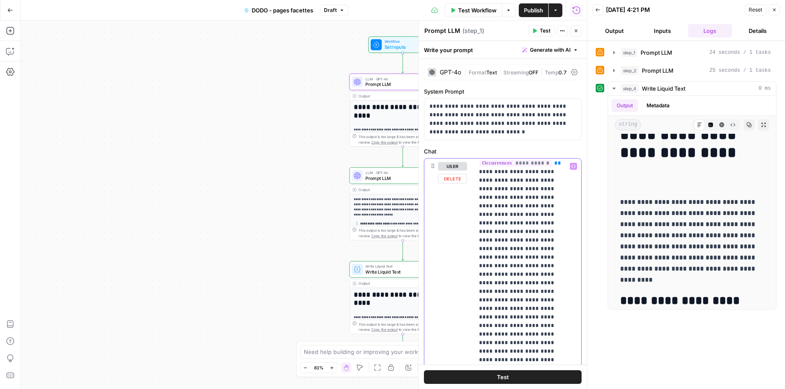
scroll to position [39, 0]
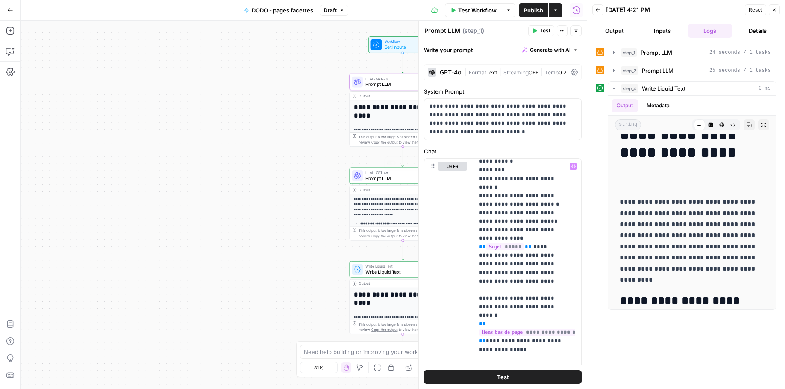
click at [384, 208] on p "**********" at bounding box center [400, 207] width 93 height 20
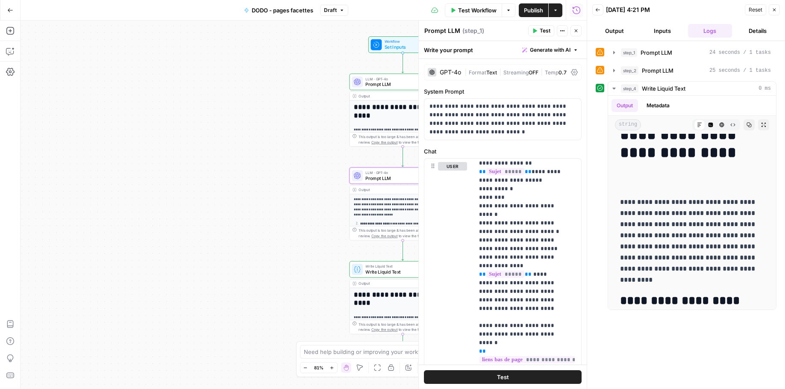
scroll to position [0, 0]
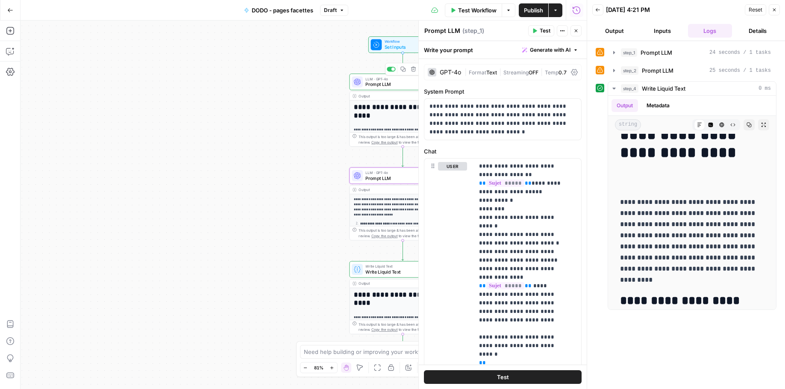
click at [363, 82] on div "LLM · GPT-4o Prompt LLM Step 1 Copy step Delete step Add Note Test" at bounding box center [402, 82] width 101 height 12
click at [382, 139] on div "This output is too large & has been abbreviated for review. Copy the output to …" at bounding box center [405, 139] width 94 height 11
click at [382, 89] on div "LLM · GPT-4o Prompt LLM Step 1 Copy step Delete step Add Note Test" at bounding box center [402, 81] width 107 height 17
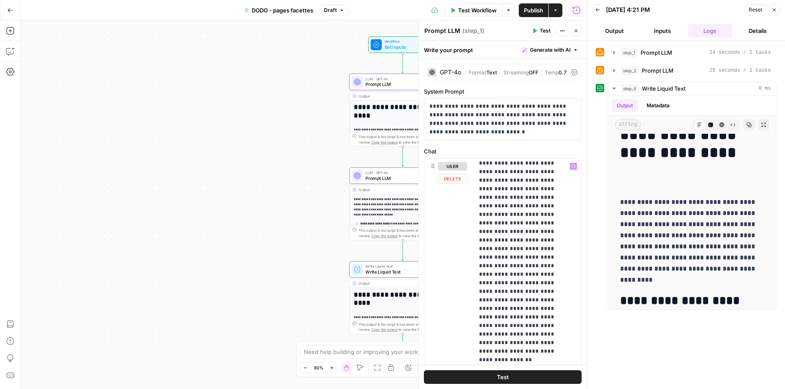
scroll to position [474, 0]
drag, startPoint x: 525, startPoint y: 284, endPoint x: 531, endPoint y: 230, distance: 54.2
click at [390, 223] on p "**********" at bounding box center [403, 231] width 86 height 20
click at [391, 179] on span "Prompt LLM" at bounding box center [398, 177] width 66 height 7
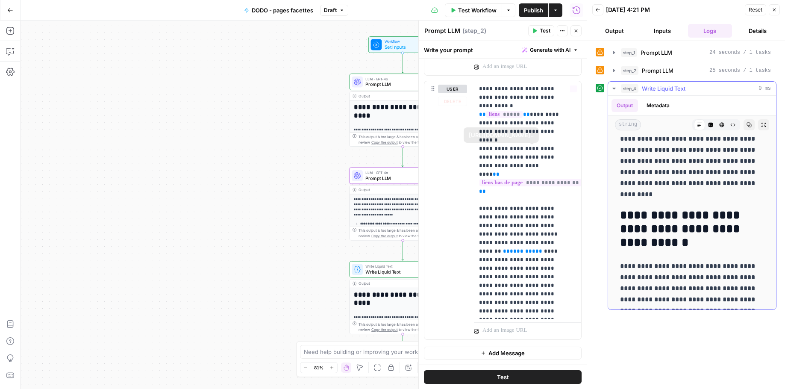
scroll to position [260, 0]
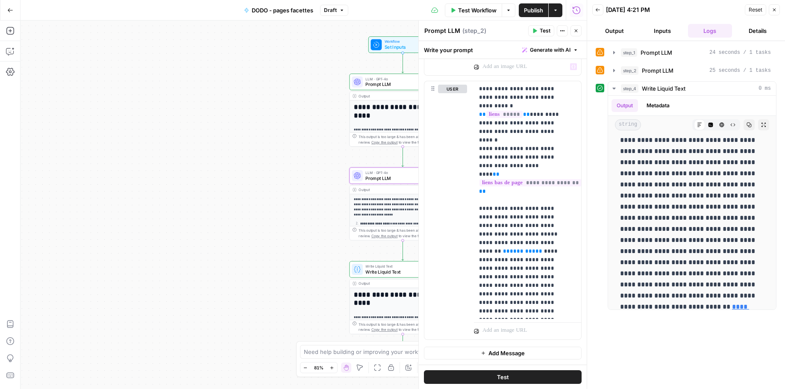
click at [466, 12] on span "Test Workflow" at bounding box center [477, 10] width 38 height 9
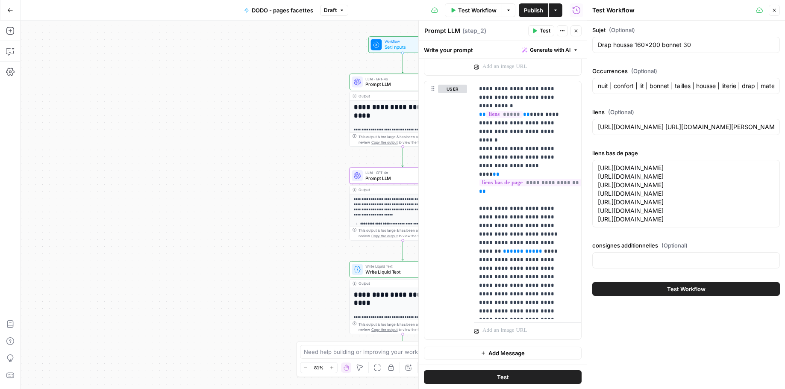
scroll to position [6509, 0]
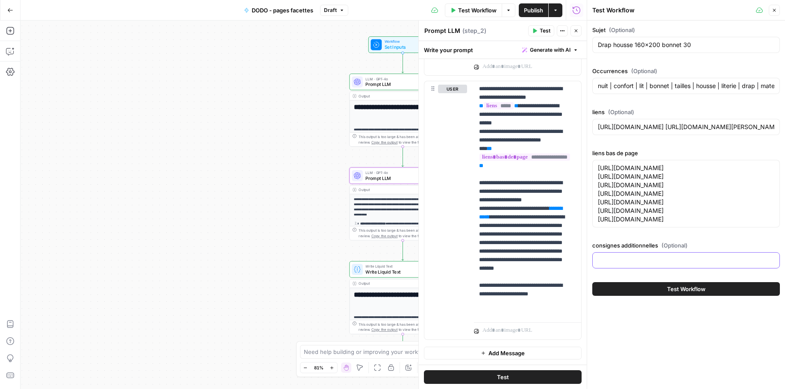
click at [606, 264] on input "consignes additionnelles (Optional)" at bounding box center [686, 260] width 176 height 9
type input "tu devras mentionner les différentes matières possibles (percale, satin, coton …"
click at [622, 301] on div "Test Workflow" at bounding box center [686, 289] width 188 height 24
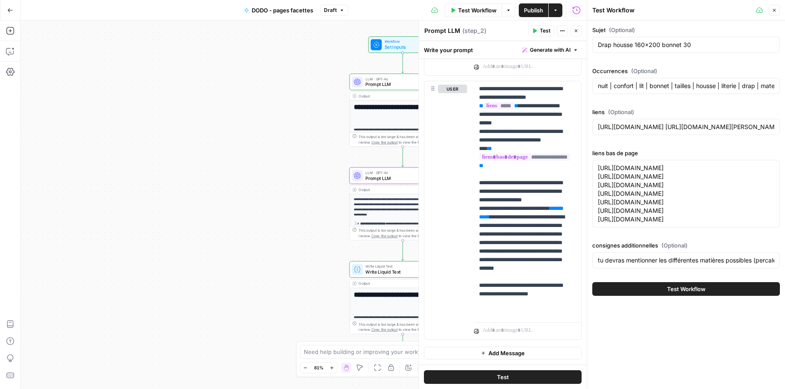
click at [622, 296] on button "Test Workflow" at bounding box center [686, 289] width 188 height 14
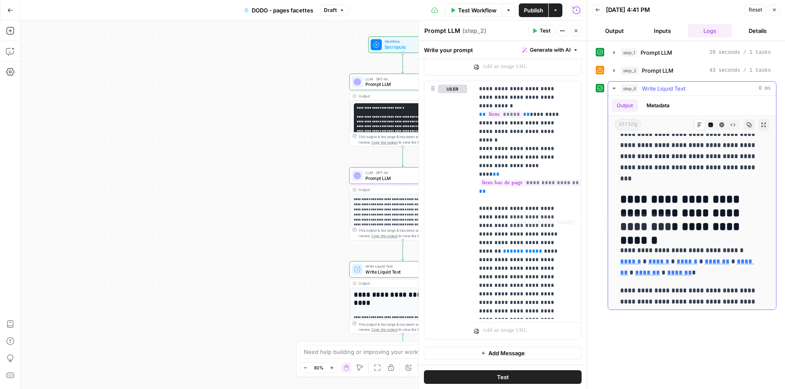
scroll to position [637, 0]
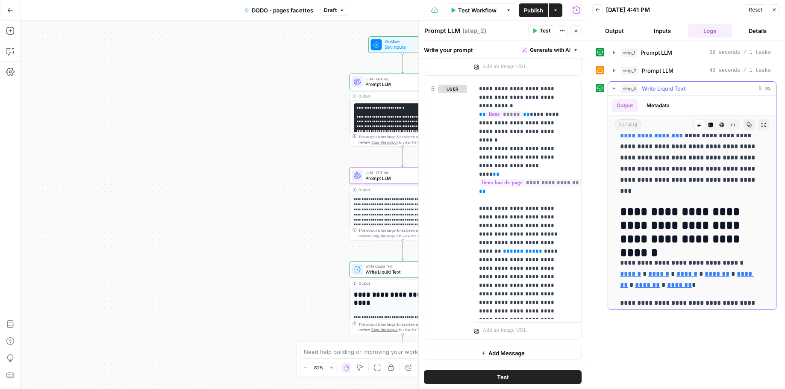
drag, startPoint x: 619, startPoint y: 214, endPoint x: 713, endPoint y: 201, distance: 94.5
copy div "**********"
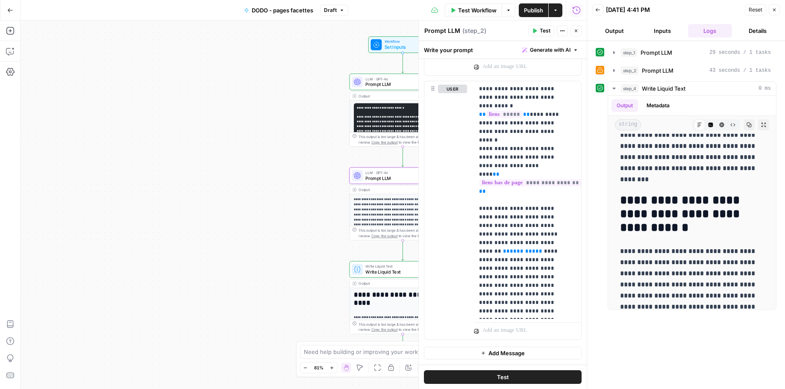
scroll to position [0, 0]
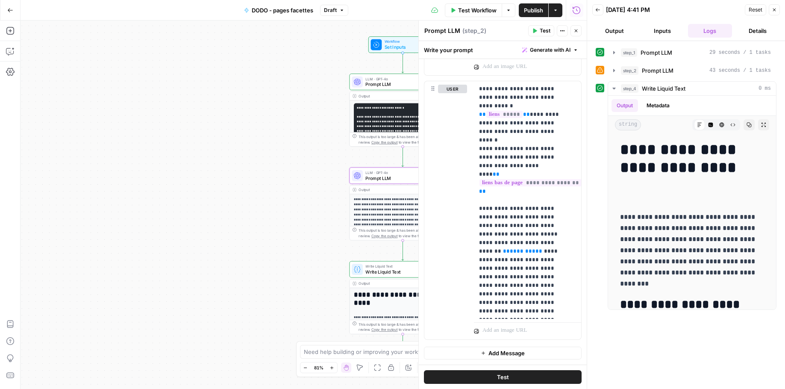
click at [600, 12] on icon "button" at bounding box center [597, 9] width 5 height 5
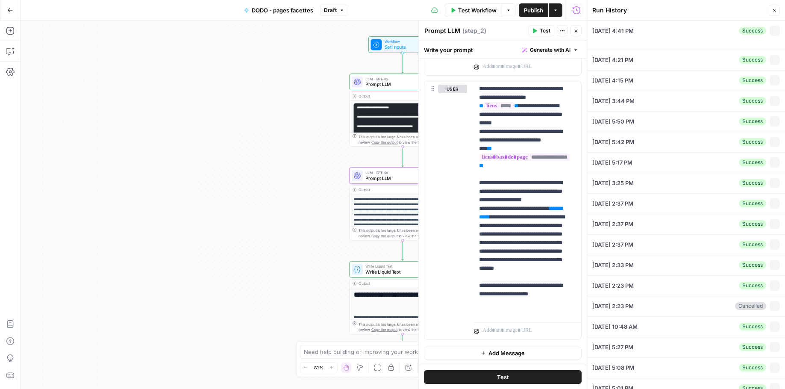
type textarea "[URL][DOMAIN_NAME] [URL][DOMAIN_NAME] [URL][DOMAIN_NAME] [URL][DOMAIN_NAME] [UR…"
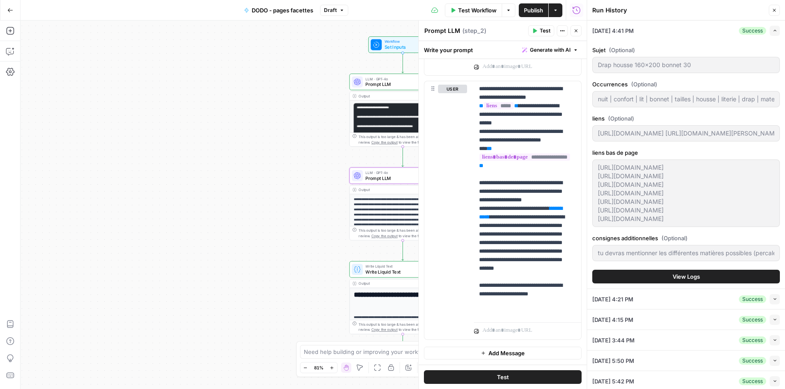
click at [450, 6] on button "Test Workflow" at bounding box center [473, 10] width 57 height 14
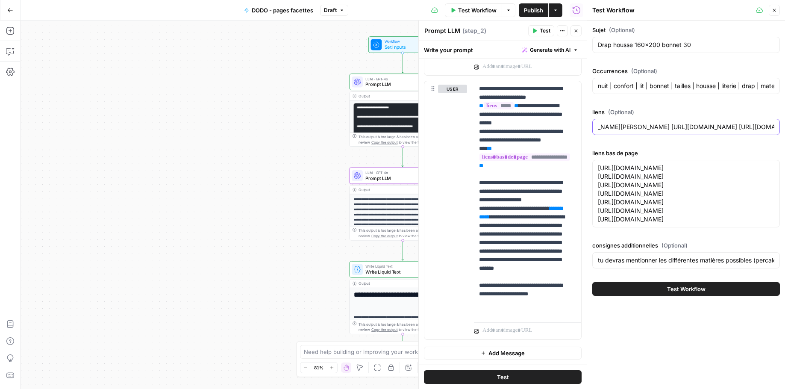
drag, startPoint x: 701, startPoint y: 129, endPoint x: 770, endPoint y: 126, distance: 68.8
click at [773, 126] on input "[URL][DOMAIN_NAME] [URL][DOMAIN_NAME] [URL][DOMAIN_NAME] [URL][DOMAIN_NAME] [UR…" at bounding box center [686, 127] width 176 height 9
click at [760, 126] on input "[URL][DOMAIN_NAME] [URL][DOMAIN_NAME] [URL][DOMAIN_NAME] [URL][DOMAIN_NAME] [UR…" at bounding box center [686, 127] width 176 height 9
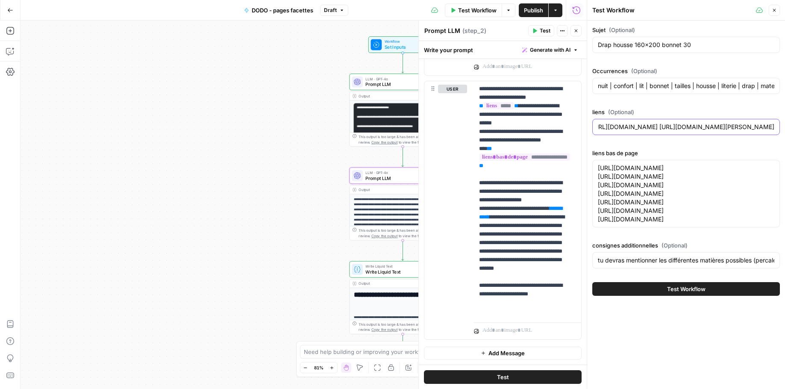
drag, startPoint x: 714, startPoint y: 126, endPoint x: 729, endPoint y: 127, distance: 15.0
click at [729, 127] on input "[URL][DOMAIN_NAME] [URL][DOMAIN_NAME] [URL][DOMAIN_NAME] [URL][DOMAIN_NAME] [UR…" at bounding box center [686, 127] width 176 height 9
